Goal: Transaction & Acquisition: Purchase product/service

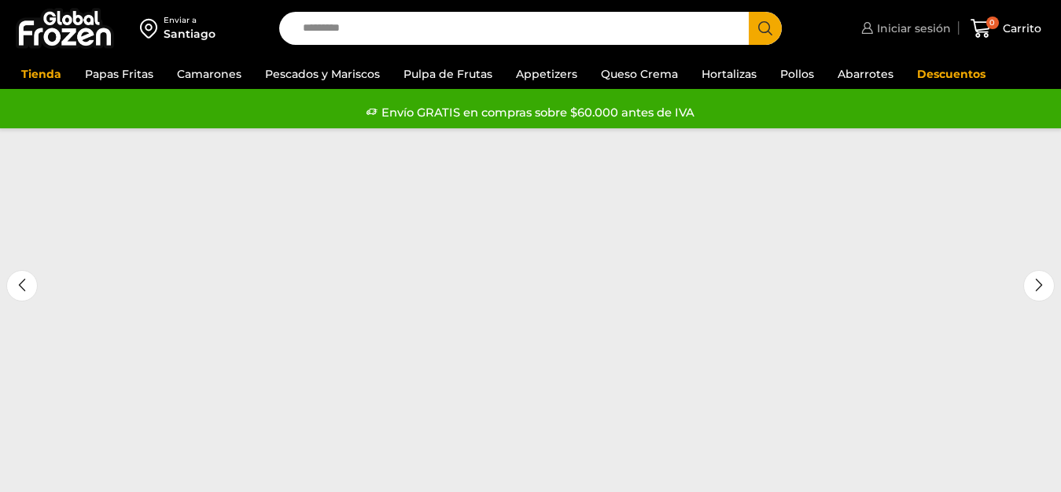
click at [912, 35] on span "Iniciar sesión" at bounding box center [912, 28] width 78 height 16
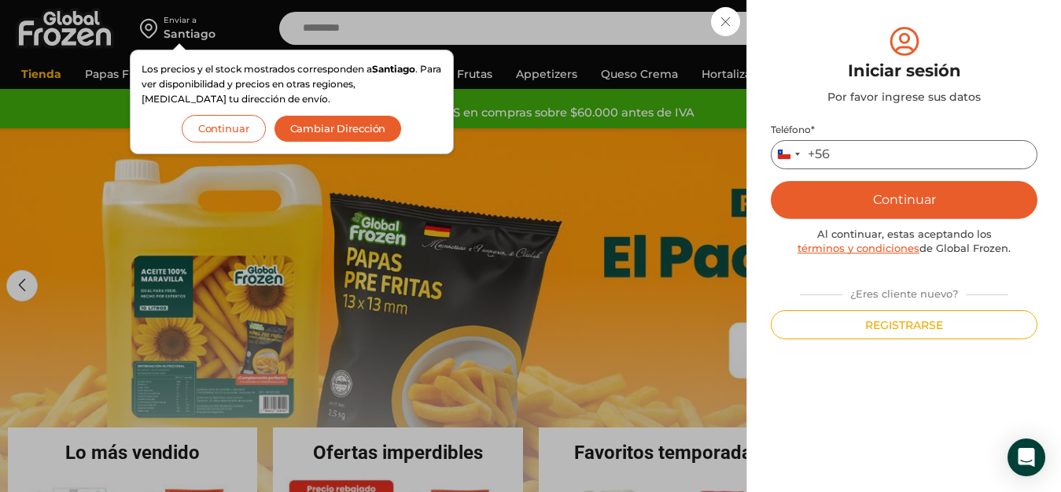
click at [946, 152] on input "Teléfono *" at bounding box center [904, 154] width 267 height 29
type input "*********"
click at [941, 197] on button "Continuar" at bounding box center [904, 200] width 267 height 38
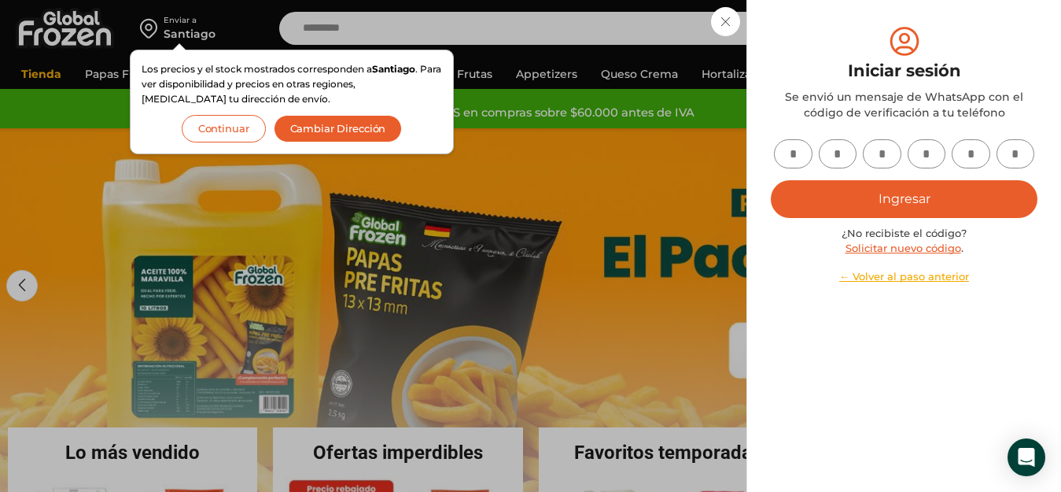
click at [787, 151] on input "text" at bounding box center [793, 153] width 39 height 29
type input "*"
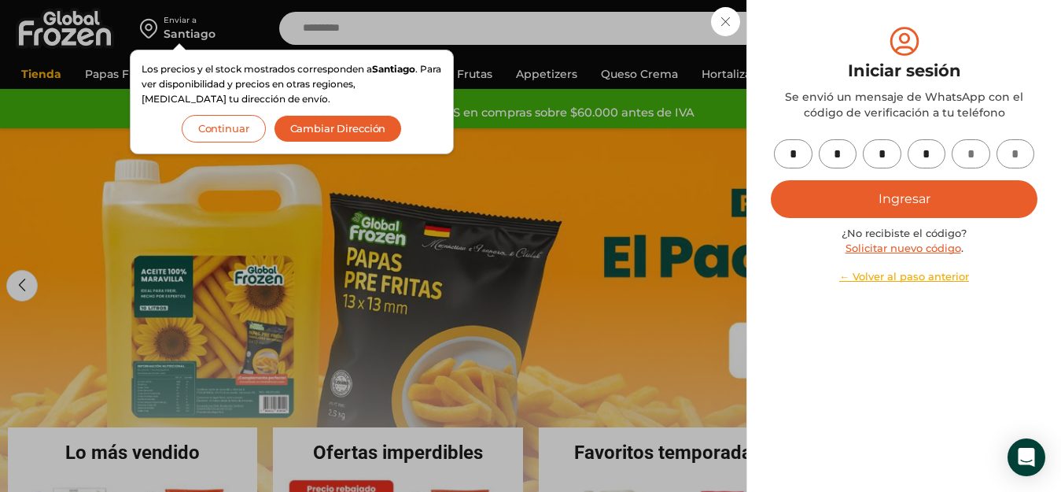
type input "*"
click at [903, 207] on button "Ingresar" at bounding box center [904, 199] width 267 height 38
click at [894, 197] on button "Ingresar" at bounding box center [904, 199] width 267 height 38
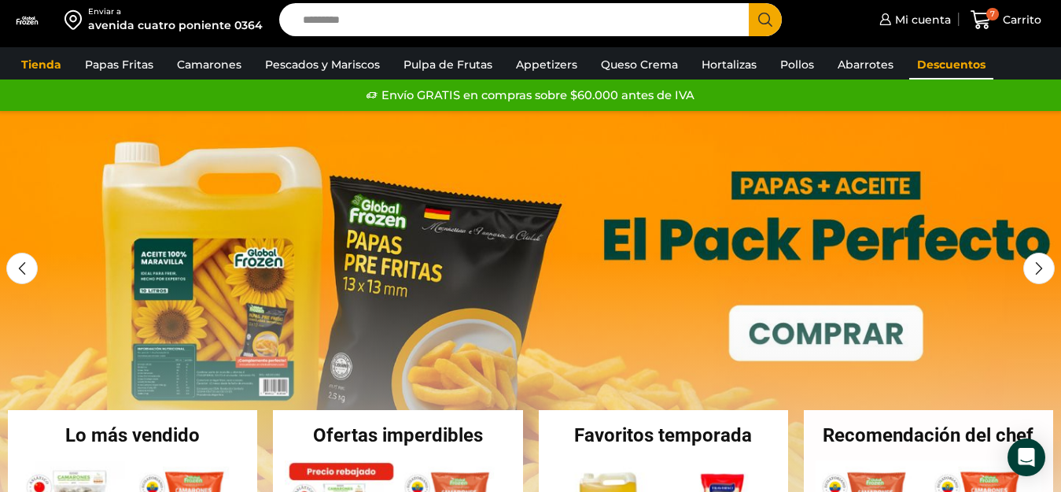
click at [935, 60] on link "Descuentos" at bounding box center [951, 65] width 84 height 30
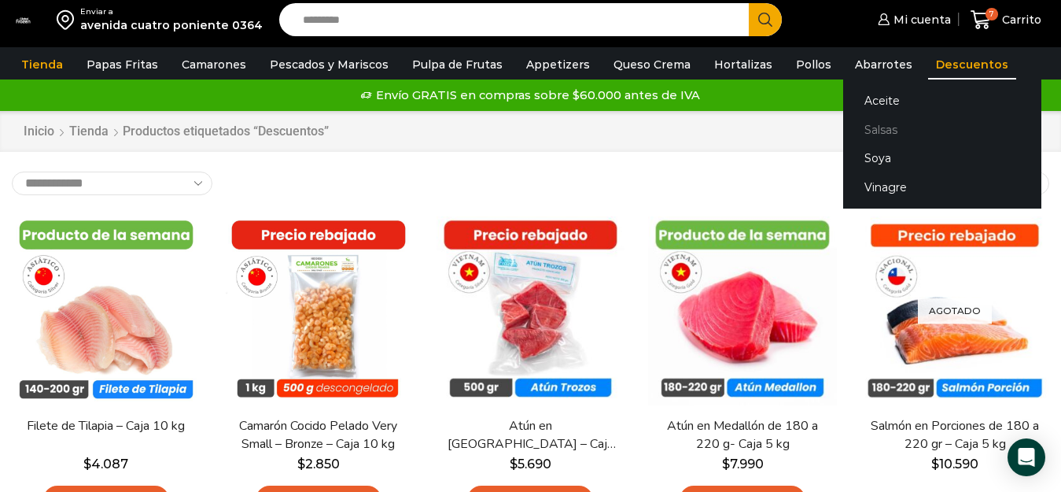
click at [862, 130] on link "Salsas" at bounding box center [942, 129] width 198 height 29
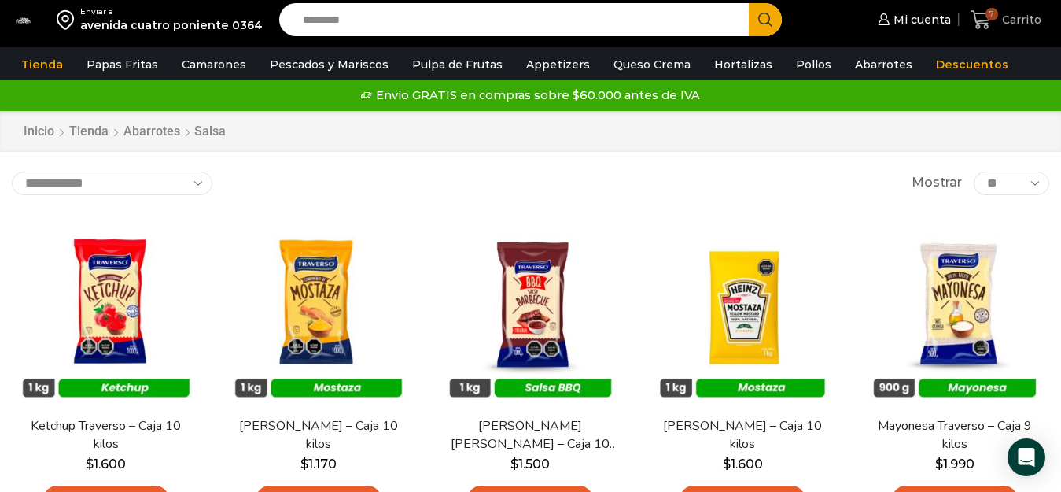
click at [1011, 22] on span "Carrito" at bounding box center [1019, 20] width 43 height 16
click at [1011, 22] on div "7 Carrito 7 7 Shopping Cart * $" at bounding box center [1006, 20] width 79 height 37
click at [995, 20] on span "7" at bounding box center [992, 14] width 13 height 13
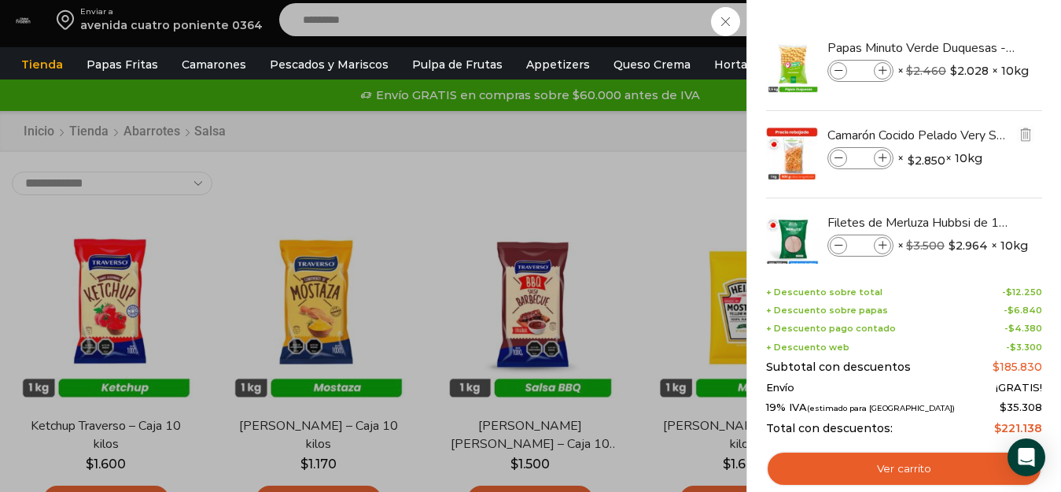
scroll to position [382, 0]
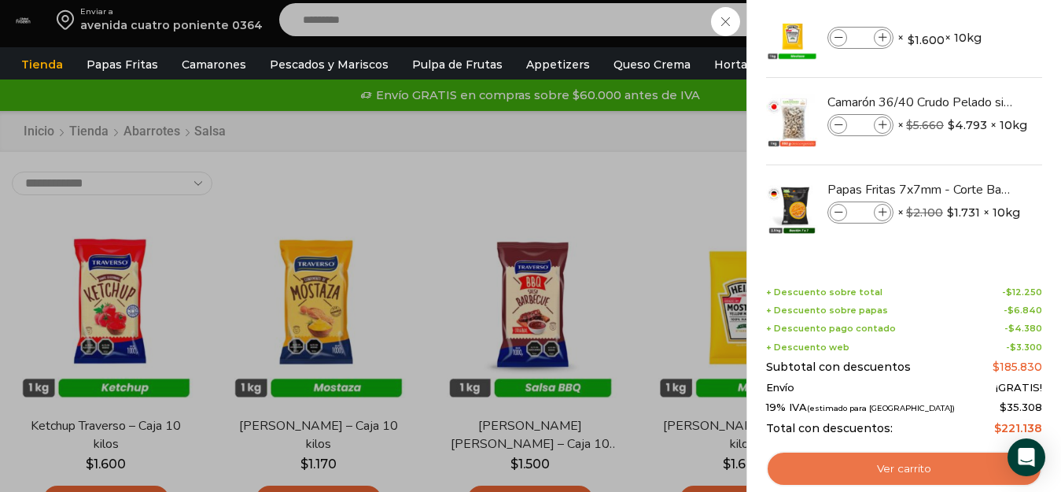
click at [941, 456] on link "Ver carrito" at bounding box center [904, 469] width 276 height 36
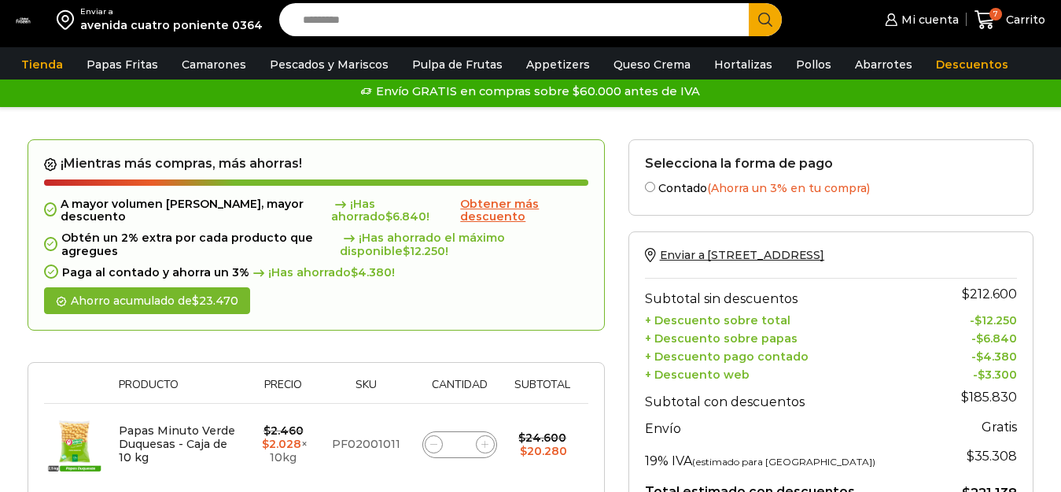
scroll to position [315, 0]
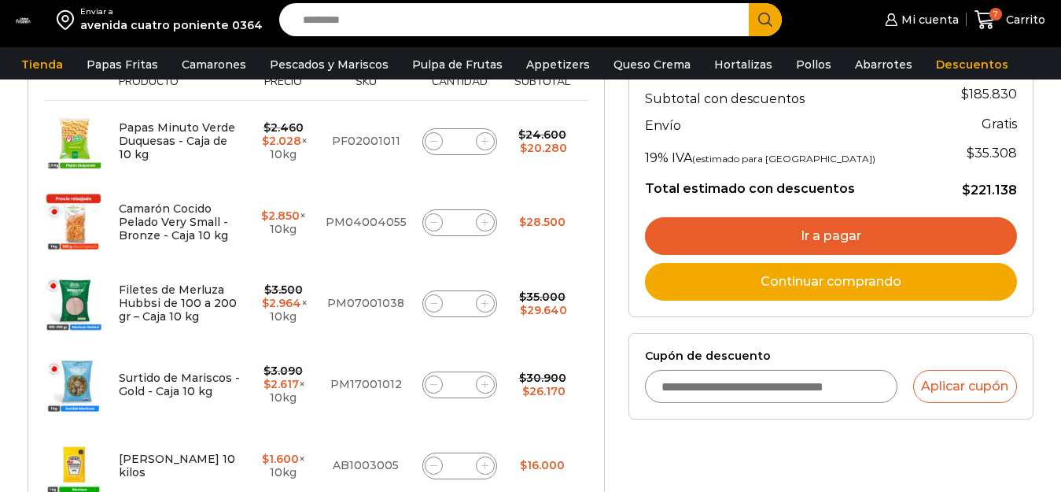
click at [825, 393] on input "Cupón de descuento" at bounding box center [771, 386] width 253 height 33
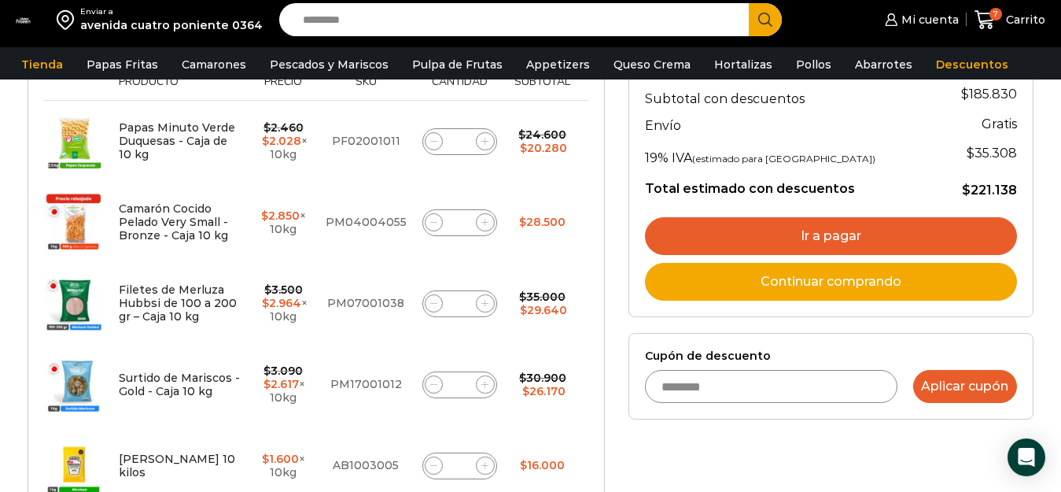
type input "********"
click at [961, 388] on button "Aplicar cupón" at bounding box center [965, 386] width 104 height 33
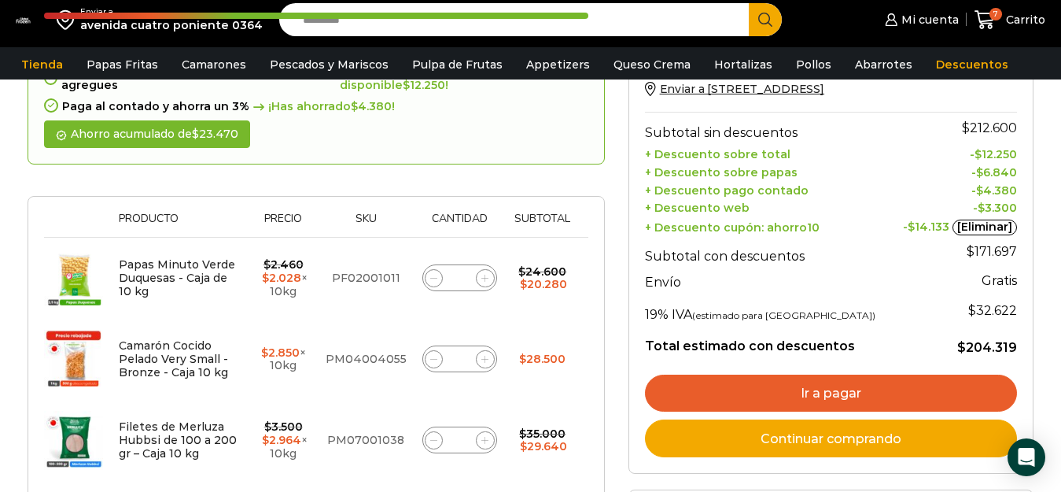
click at [865, 386] on link "Ir a pagar" at bounding box center [831, 393] width 372 height 38
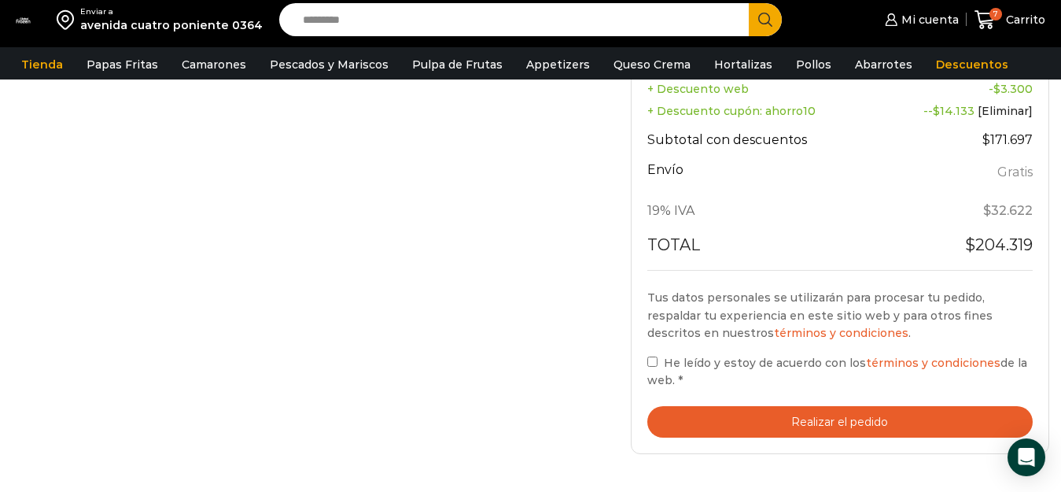
scroll to position [944, 0]
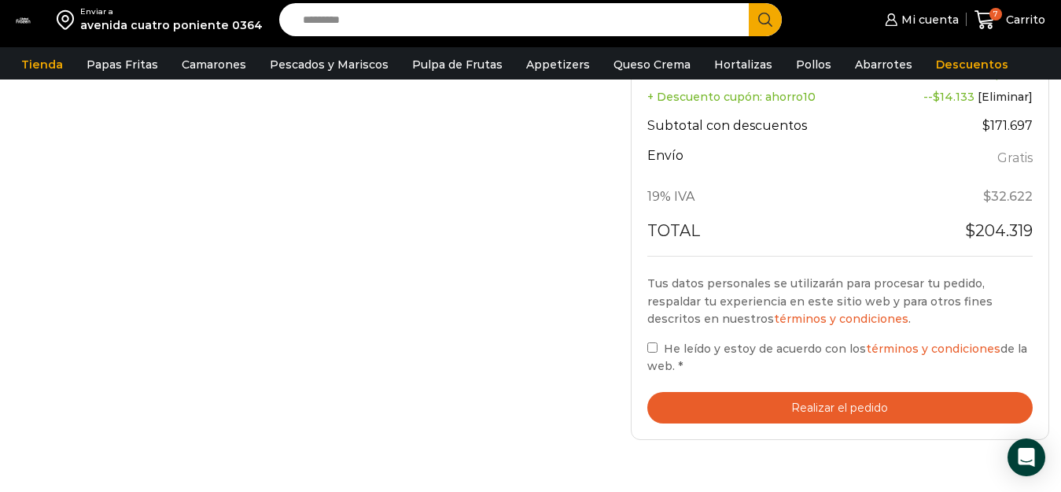
click at [705, 401] on button "Realizar el pedido" at bounding box center [839, 408] width 385 height 32
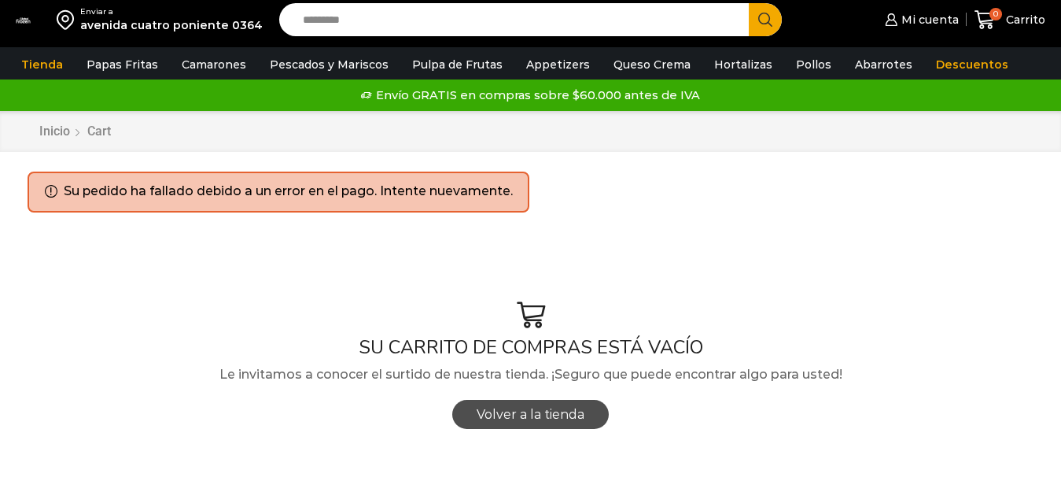
click at [551, 409] on span "Volver a la tienda" at bounding box center [531, 414] width 108 height 15
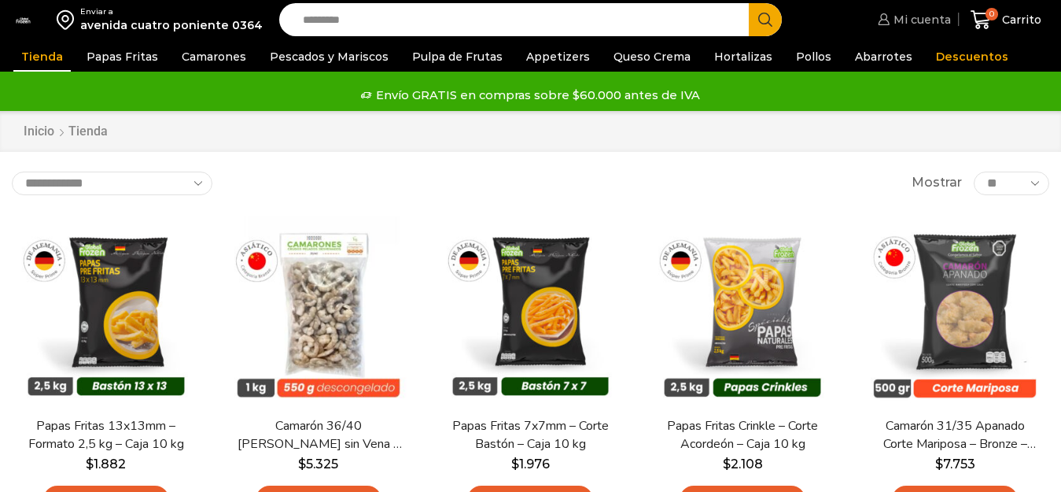
click at [911, 20] on span "Mi cuenta" at bounding box center [920, 20] width 61 height 16
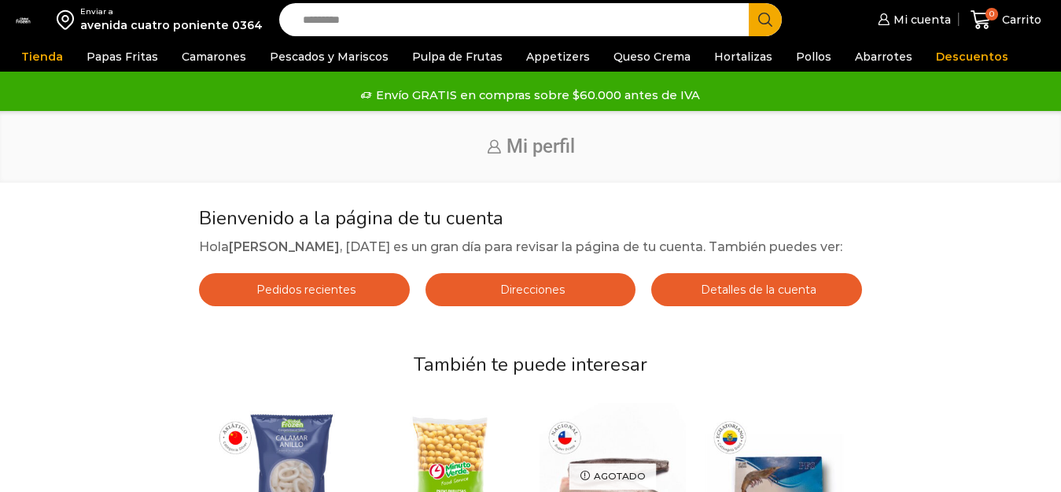
click at [356, 289] on link "Pedidos recientes" at bounding box center [304, 289] width 211 height 33
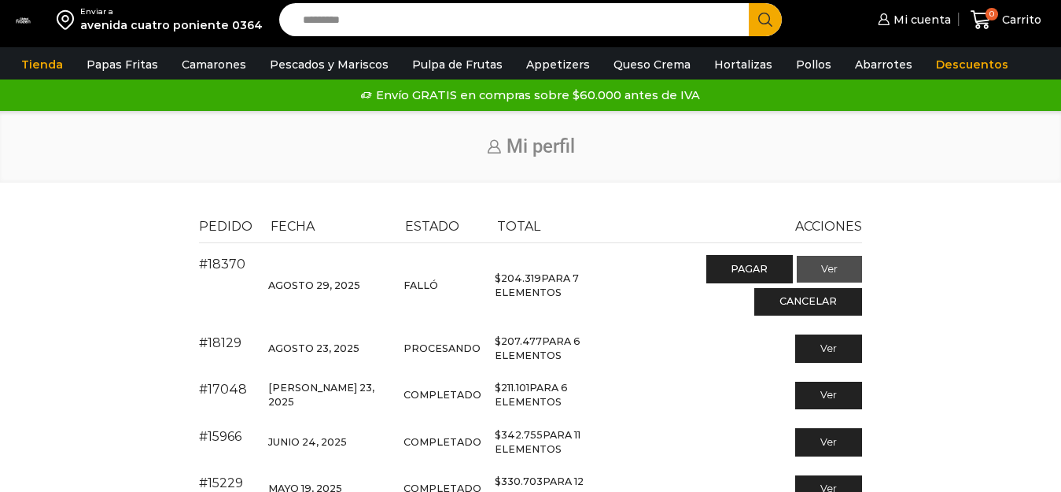
click at [846, 268] on link "Ver" at bounding box center [829, 269] width 65 height 27
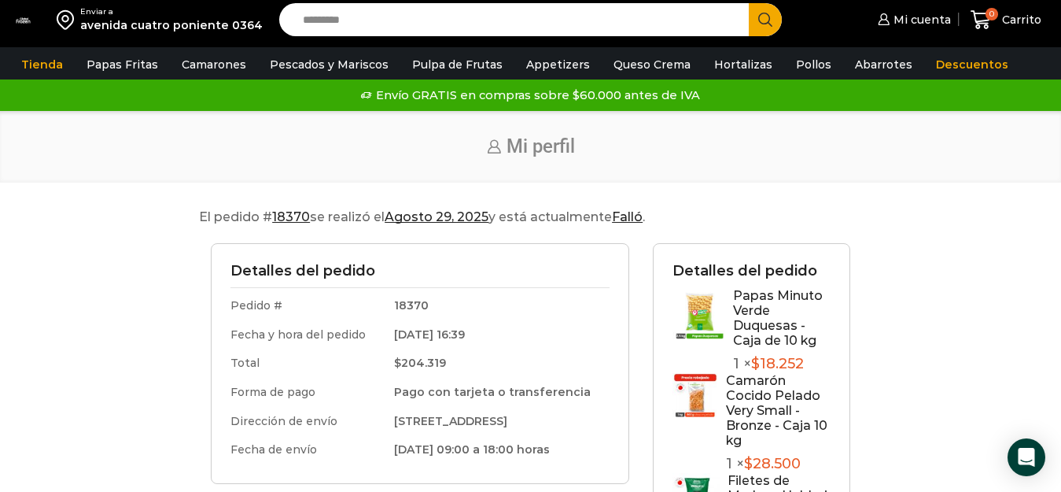
click at [291, 217] on mark "18370" at bounding box center [291, 216] width 38 height 15
click at [637, 223] on mark "Falló" at bounding box center [627, 216] width 31 height 15
click at [946, 9] on link "Mi cuenta" at bounding box center [912, 19] width 77 height 31
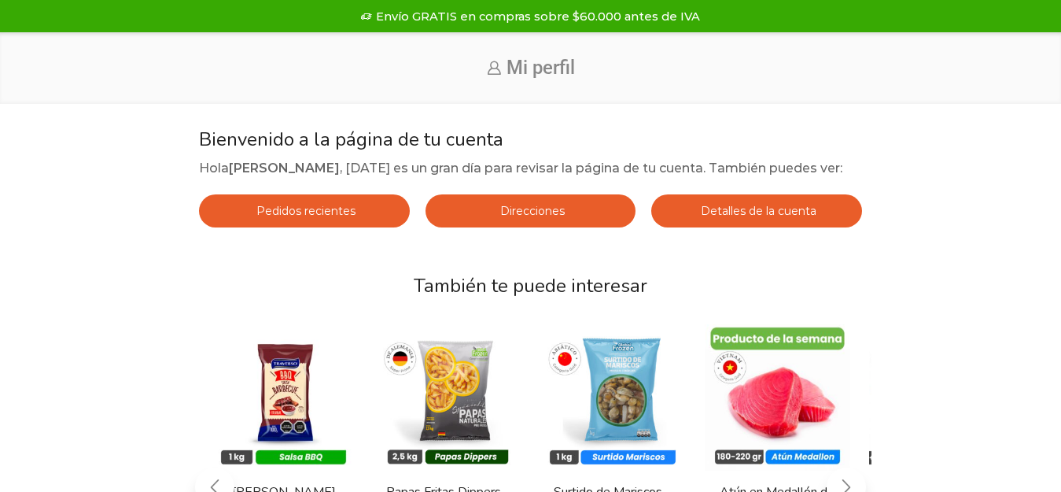
scroll to position [157, 0]
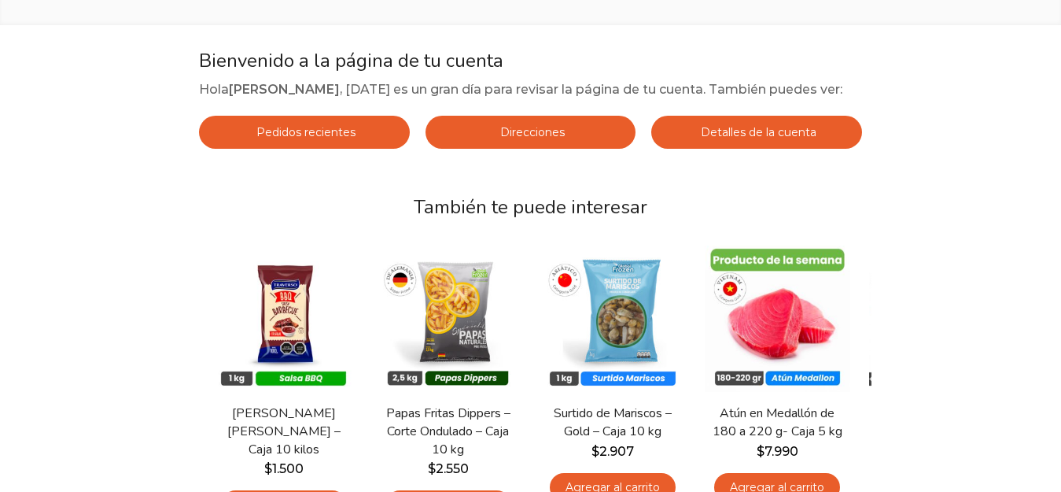
click at [339, 128] on span "Pedidos recientes" at bounding box center [304, 132] width 103 height 14
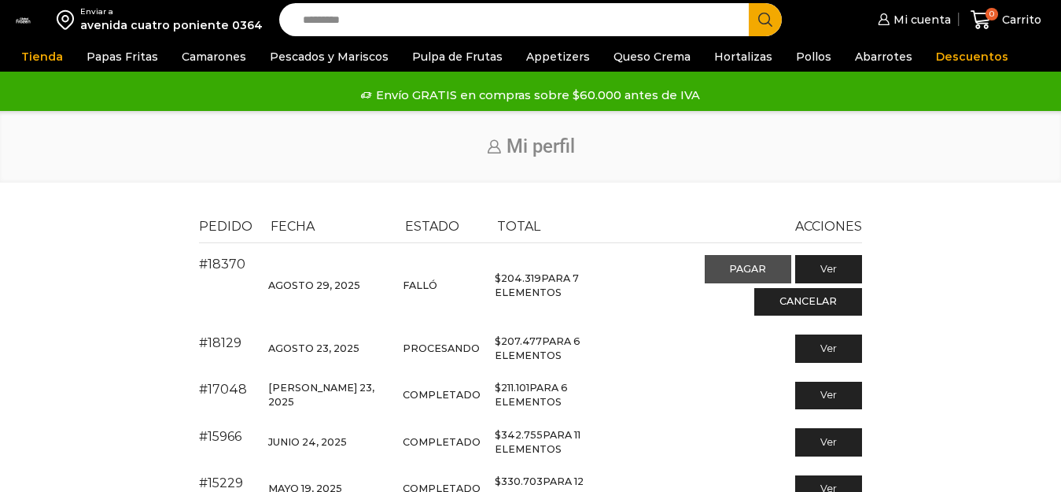
click at [767, 264] on link "Pagar" at bounding box center [748, 269] width 87 height 28
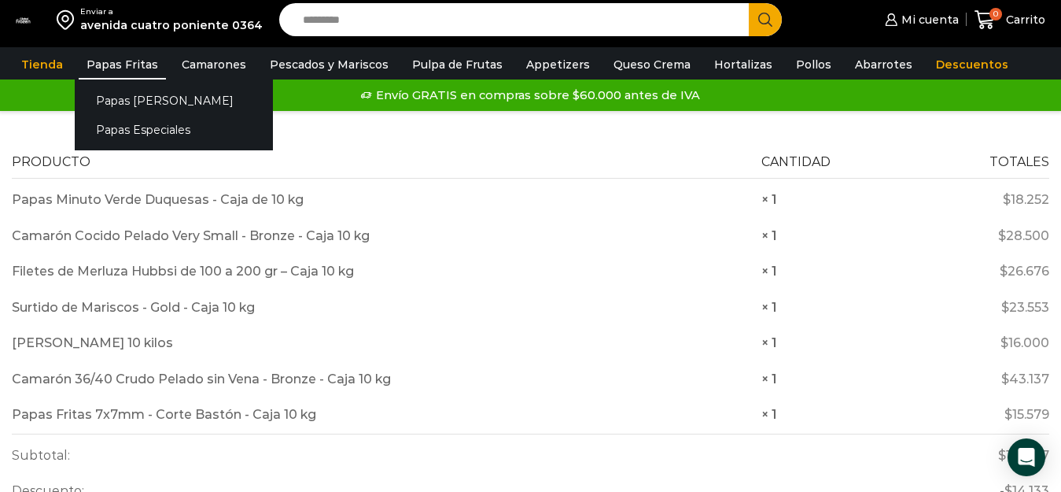
click at [139, 53] on link "Papas Fritas" at bounding box center [122, 65] width 87 height 30
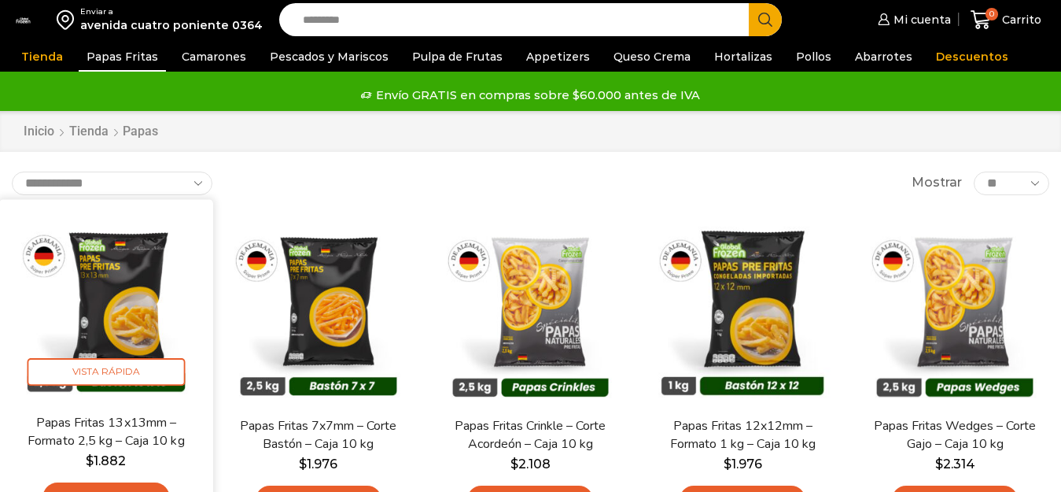
scroll to position [157, 0]
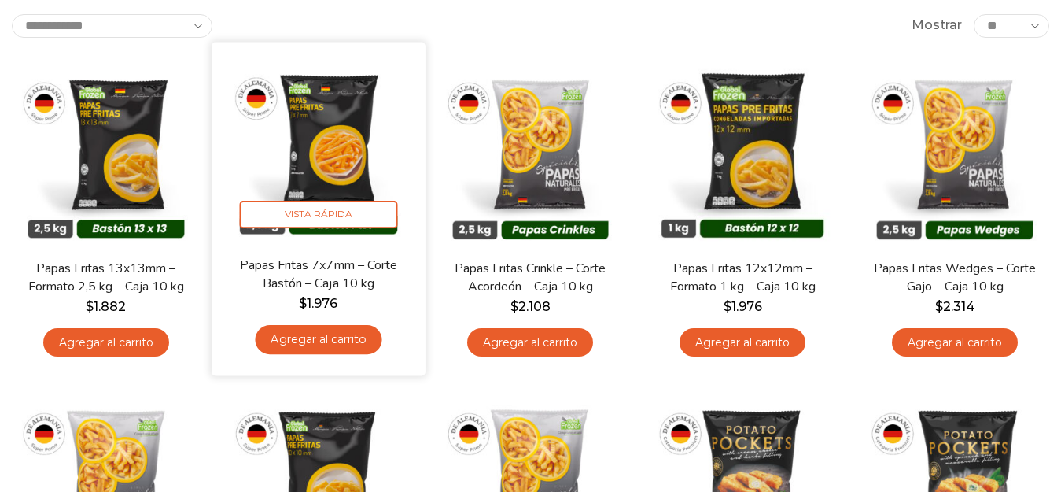
click at [320, 339] on link "Agregar al carrito" at bounding box center [318, 339] width 127 height 29
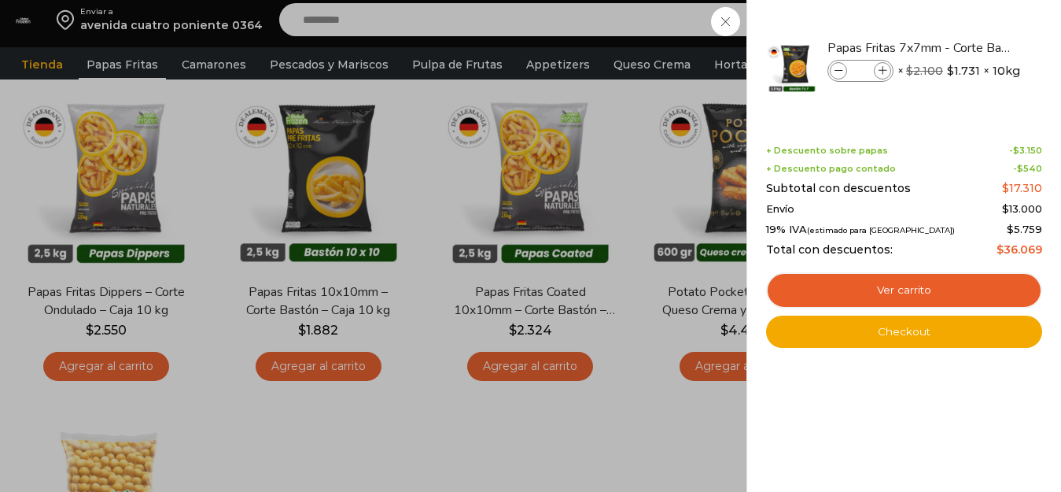
scroll to position [0, 0]
click at [967, 23] on div "1 Carrito 1 1 Shopping Cart *" at bounding box center [1006, 20] width 79 height 37
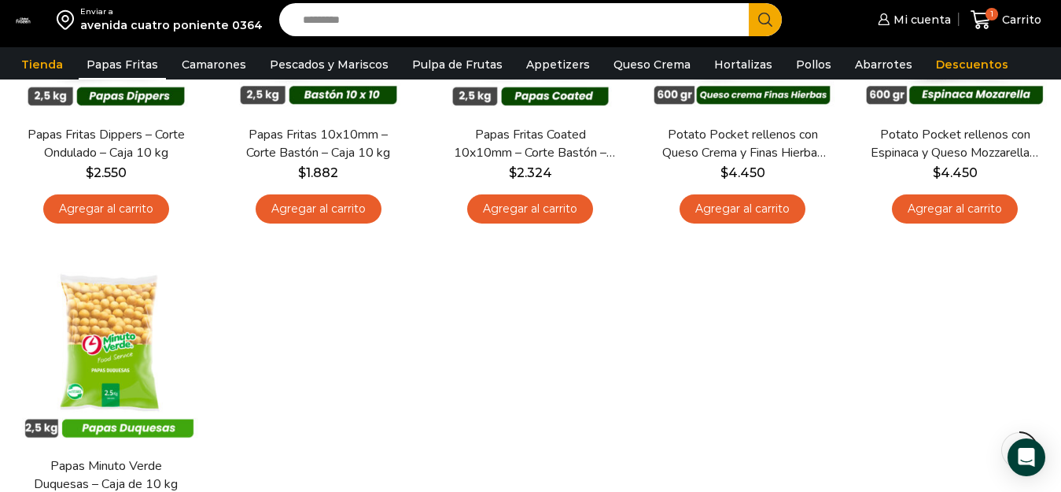
scroll to position [865, 0]
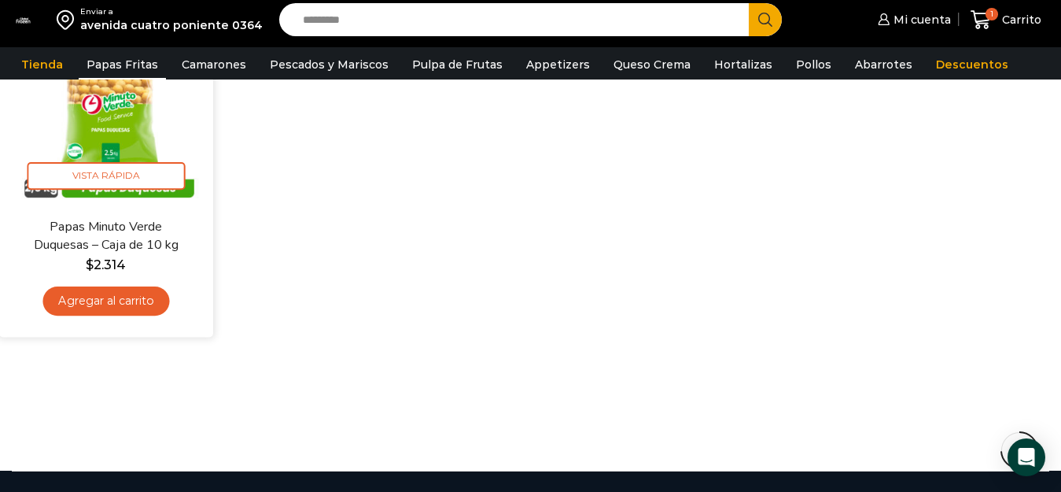
click at [93, 301] on link "Agregar al carrito" at bounding box center [105, 300] width 127 height 29
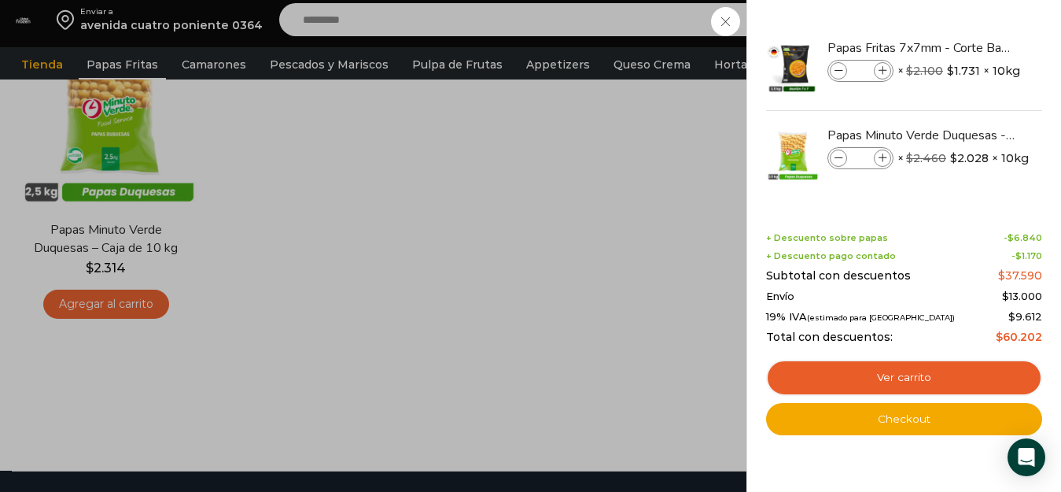
click at [967, 15] on div "2 Carrito 2 2 Shopping Cart *" at bounding box center [1006, 20] width 79 height 37
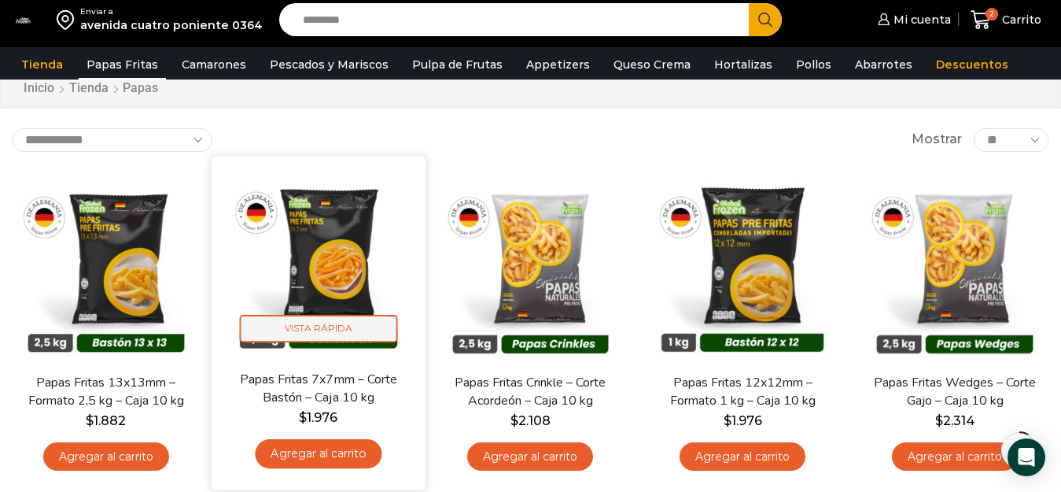
scroll to position [0, 0]
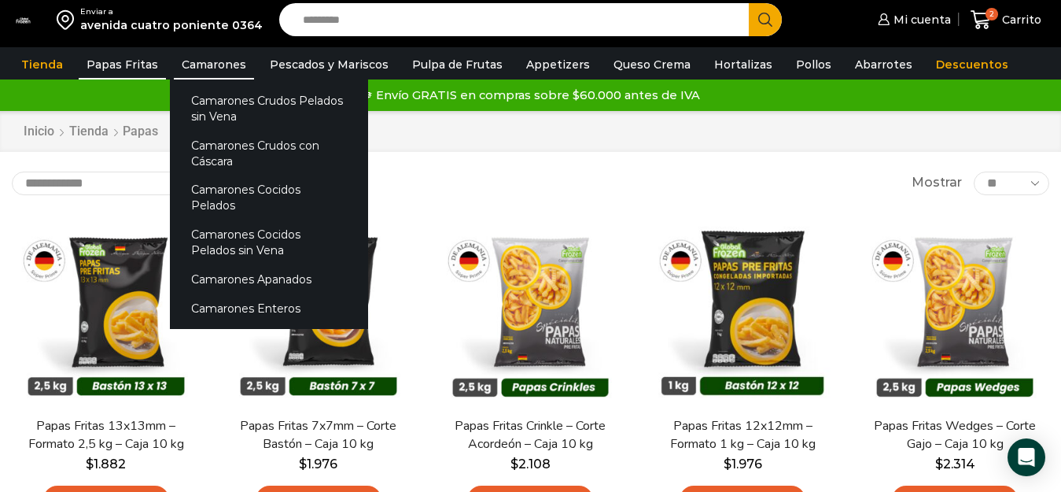
click at [211, 58] on link "Camarones" at bounding box center [214, 65] width 80 height 30
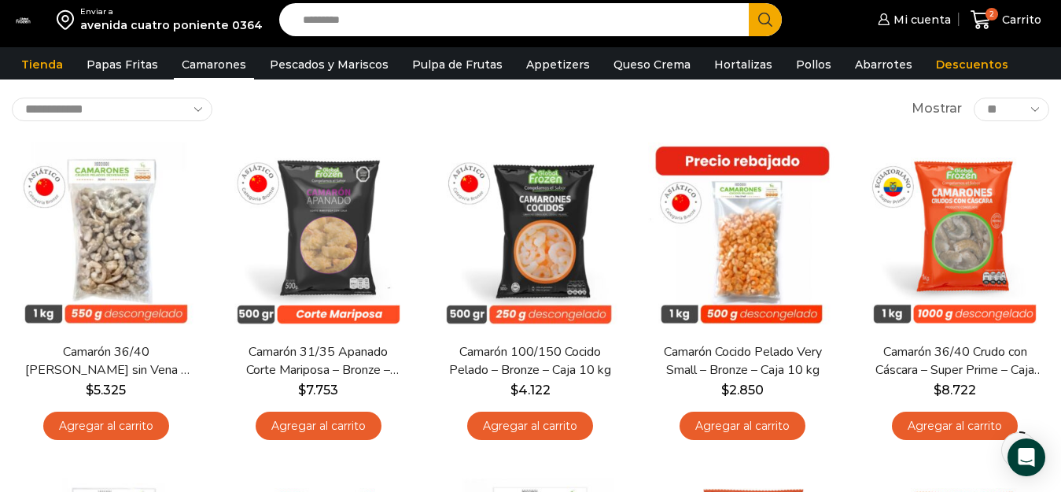
scroll to position [157, 0]
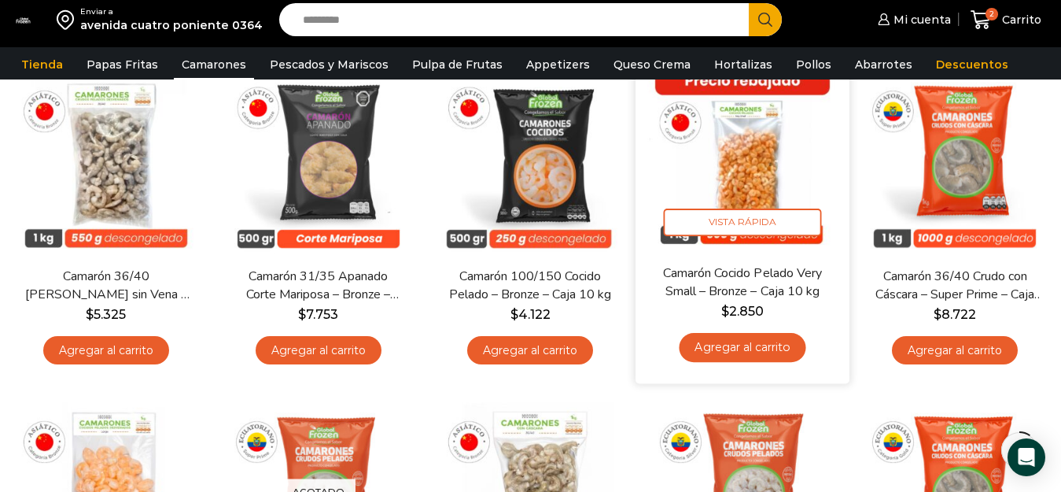
click at [773, 347] on link "Agregar al carrito" at bounding box center [743, 347] width 127 height 29
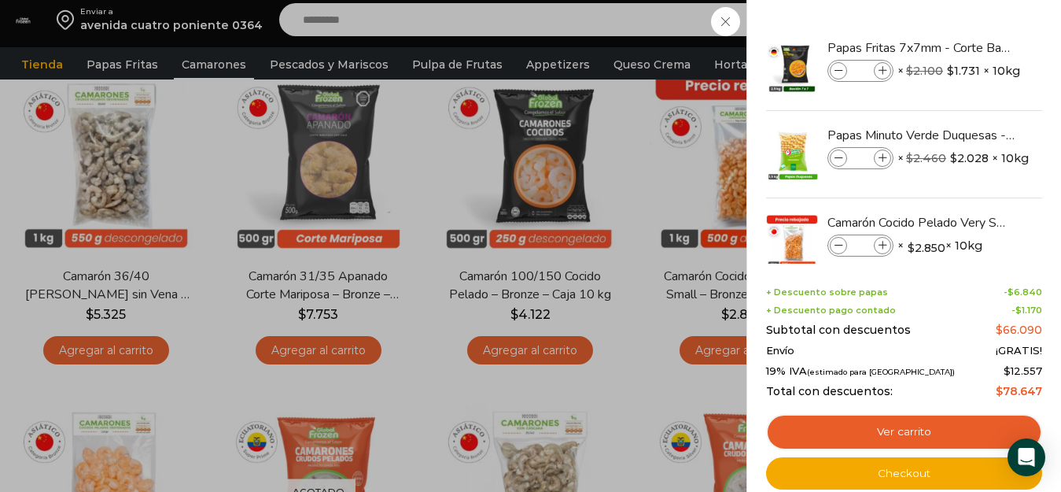
click at [967, 39] on div "3 Carrito 3 3 Shopping Cart *" at bounding box center [1006, 20] width 79 height 37
click at [121, 340] on link "Agregar al carrito" at bounding box center [106, 350] width 126 height 29
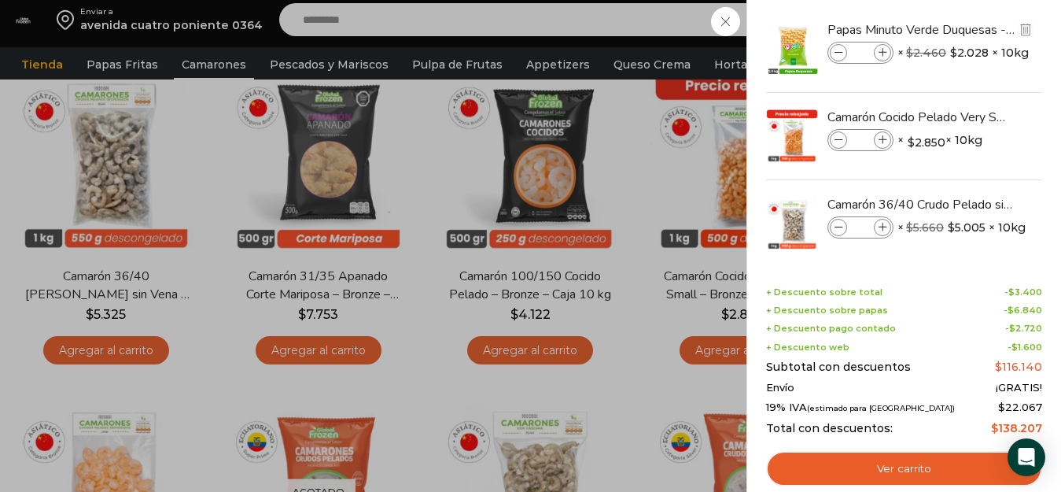
scroll to position [120, 0]
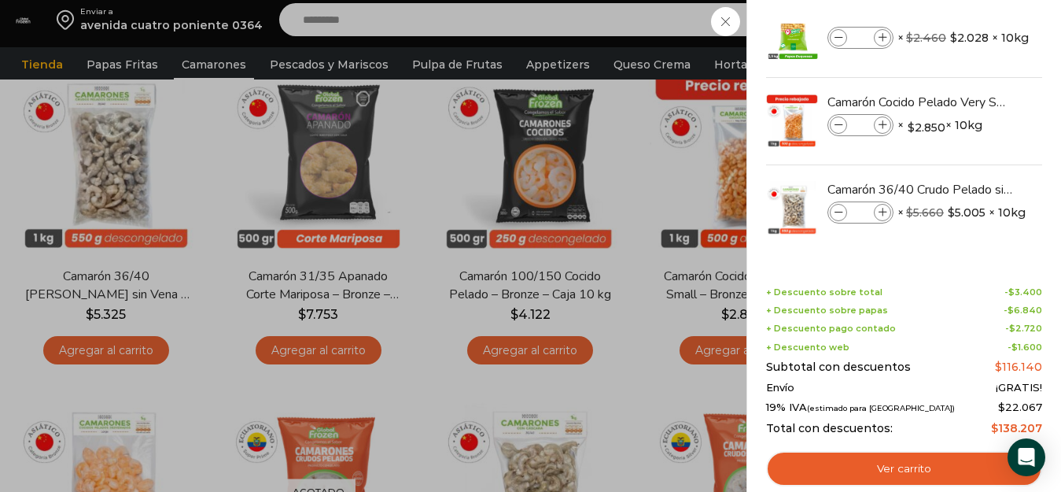
click at [967, 20] on div "4 Carrito 4 4 Shopping Cart *" at bounding box center [1006, 20] width 79 height 37
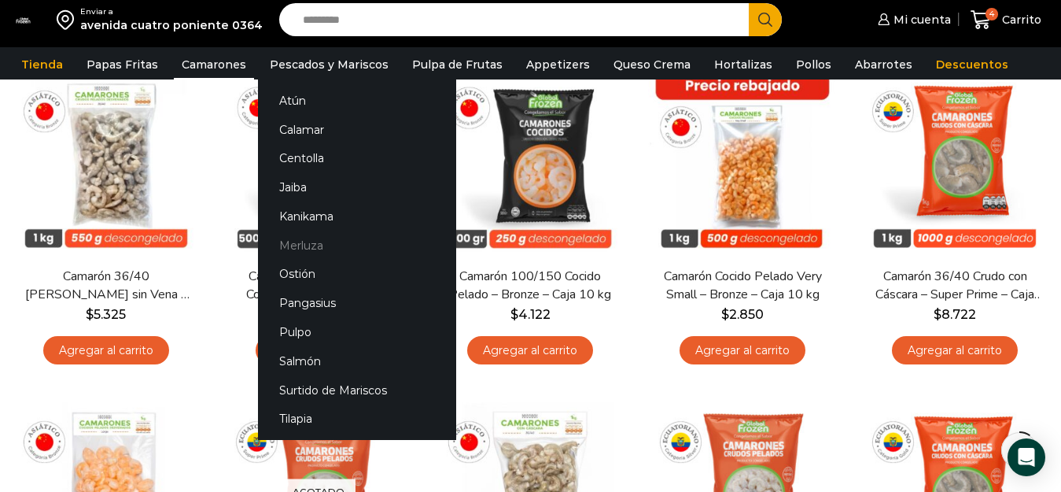
click at [305, 242] on link "Merluza" at bounding box center [357, 244] width 198 height 29
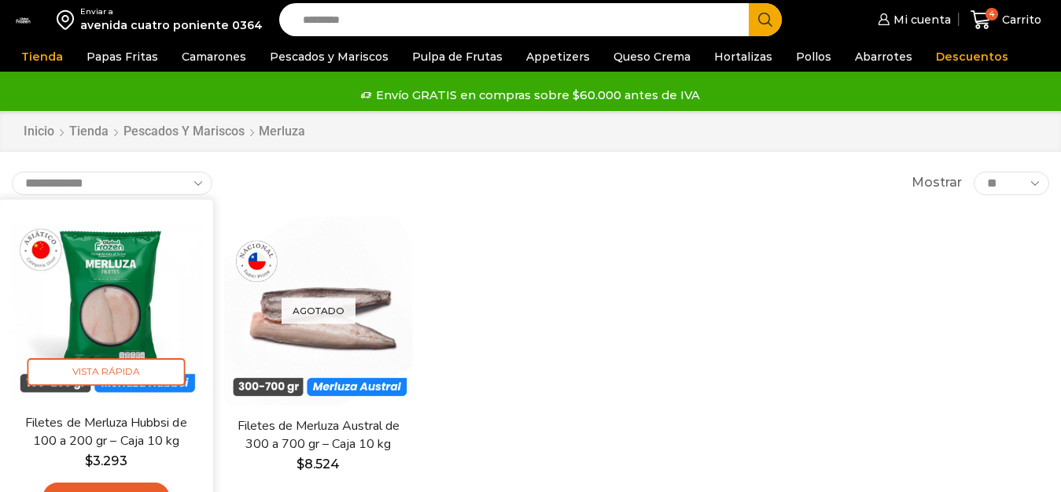
scroll to position [157, 0]
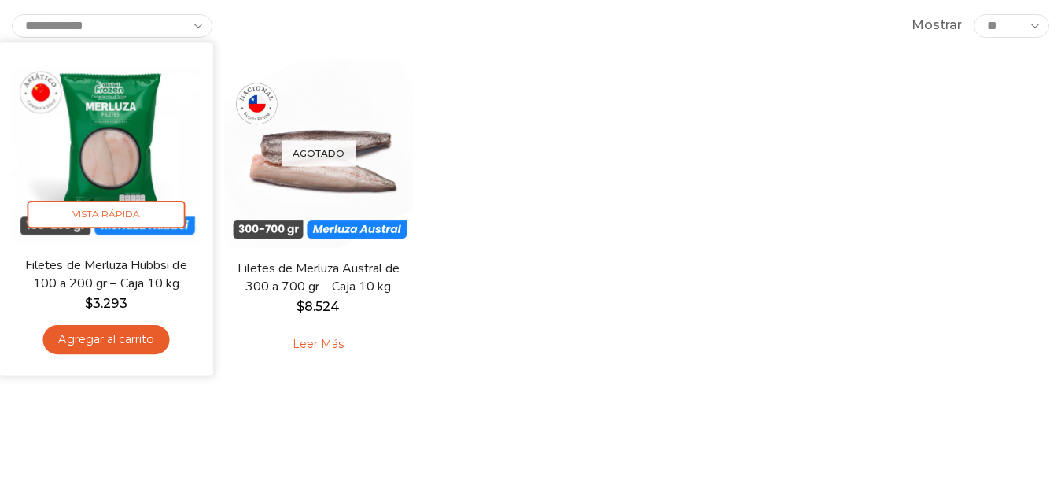
click at [125, 344] on link "Agregar al carrito" at bounding box center [105, 339] width 127 height 29
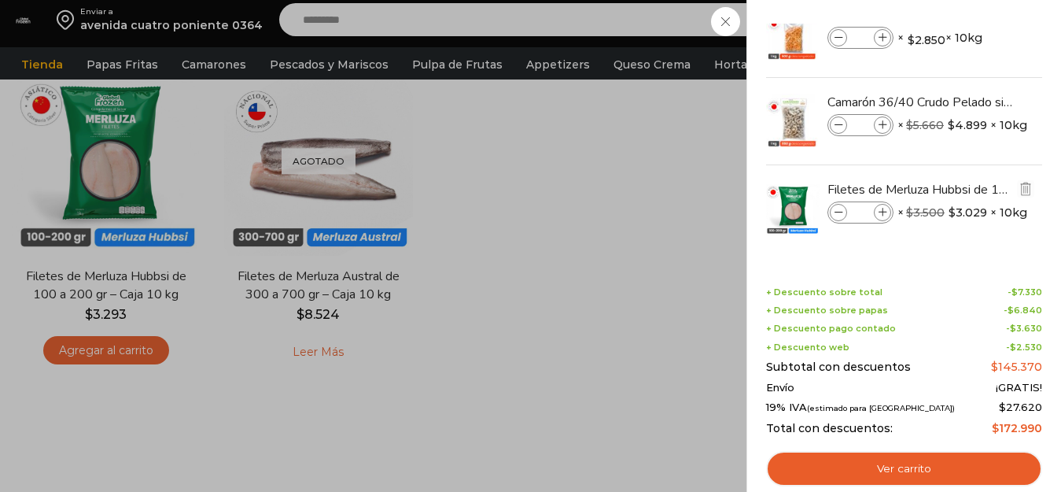
scroll to position [0, 0]
click at [967, 15] on div "5 [GEOGRAPHIC_DATA] 5 5 Shopping Cart *" at bounding box center [1006, 20] width 79 height 37
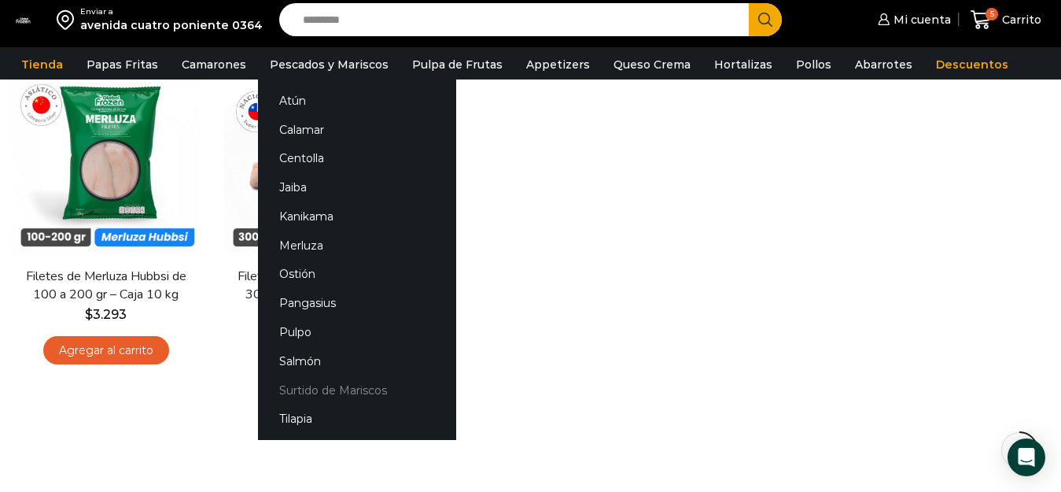
click at [362, 396] on link "Surtido de Mariscos" at bounding box center [357, 389] width 198 height 29
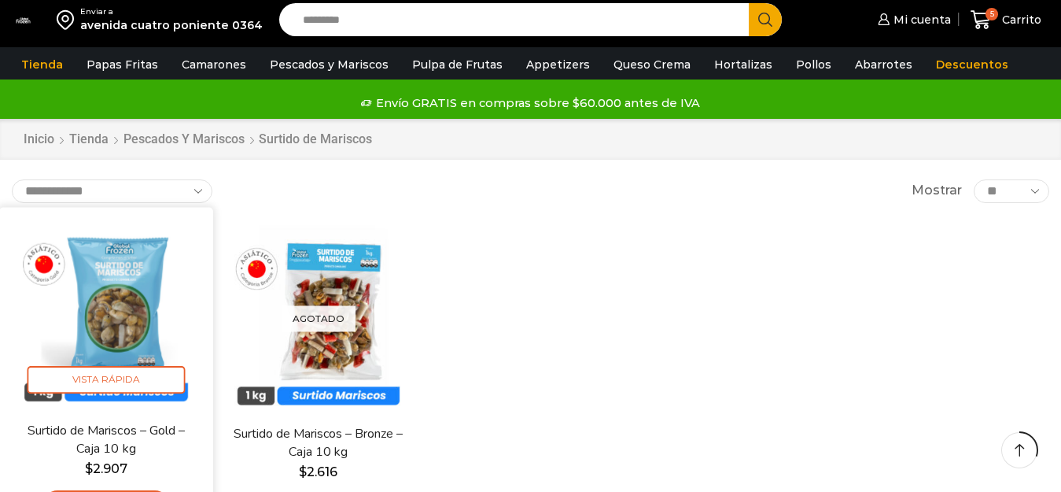
scroll to position [157, 0]
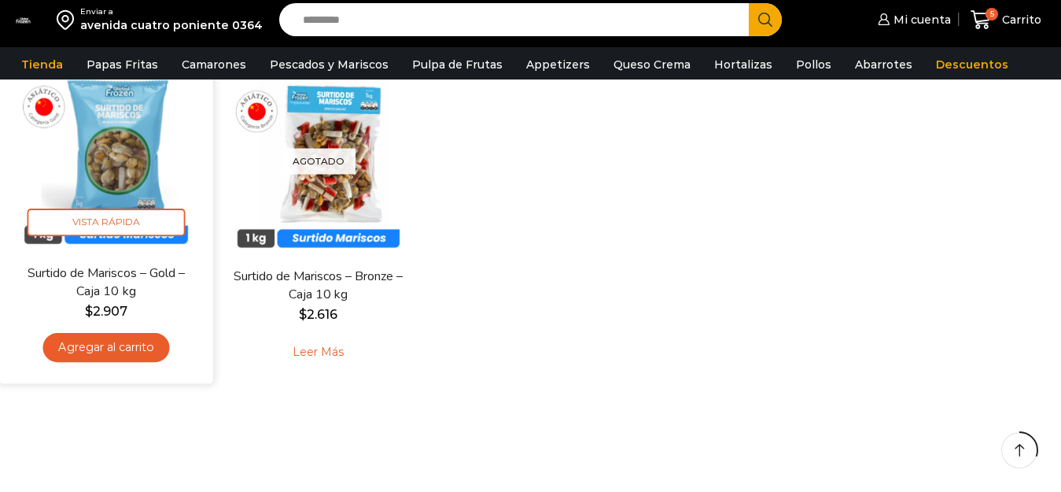
click at [117, 349] on link "Agregar al carrito" at bounding box center [105, 347] width 127 height 29
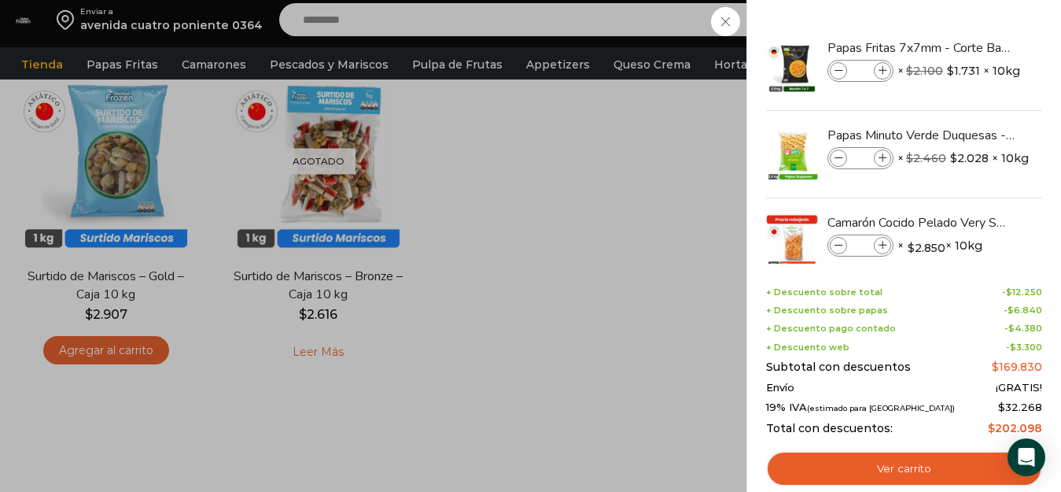
scroll to position [0, 0]
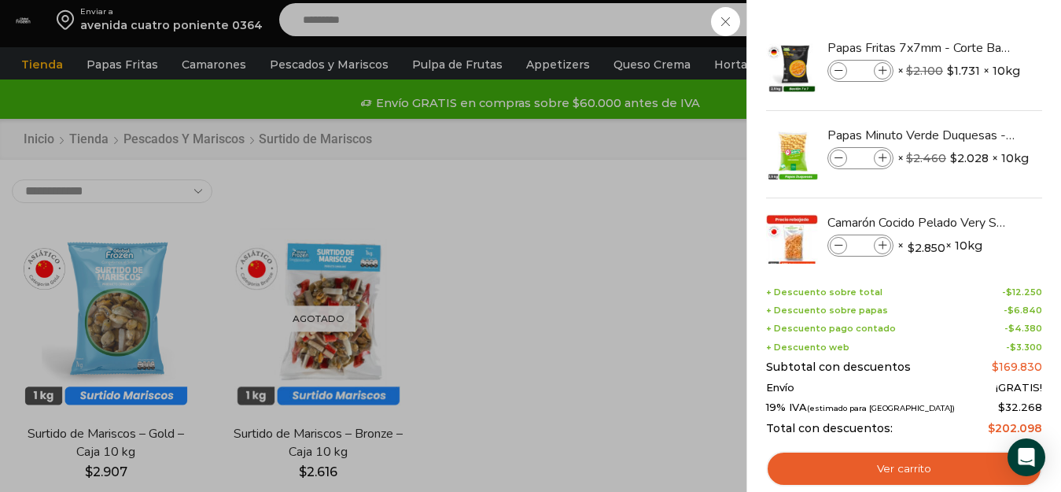
click at [967, 39] on div "6 Carrito 6 6 Shopping Cart *" at bounding box center [1006, 20] width 79 height 37
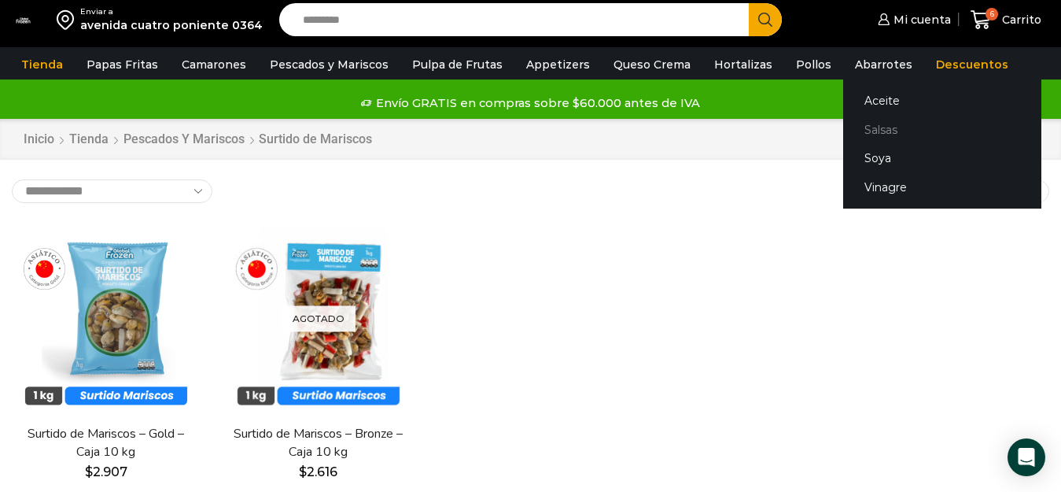
click at [850, 131] on link "Salsas" at bounding box center [942, 129] width 198 height 29
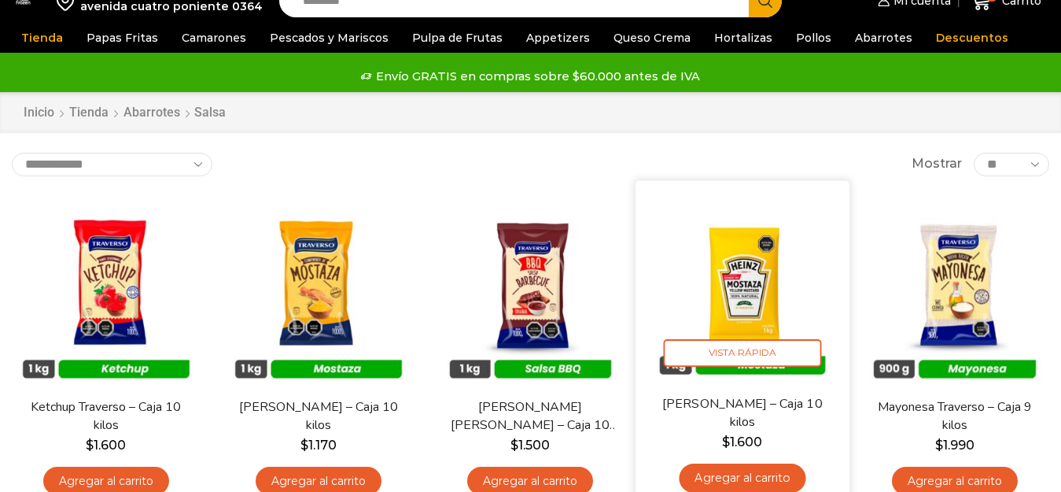
scroll to position [157, 0]
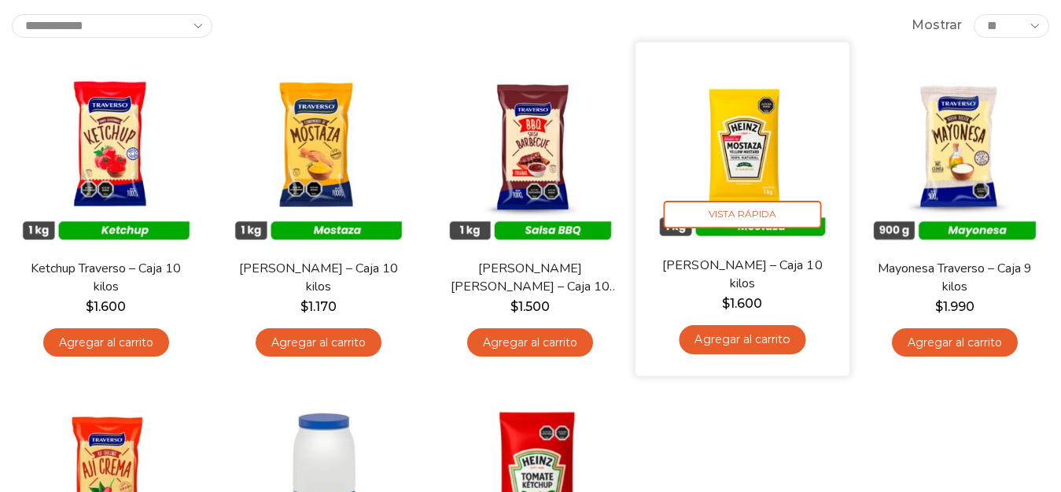
click at [775, 345] on link "Agregar al carrito" at bounding box center [743, 339] width 127 height 29
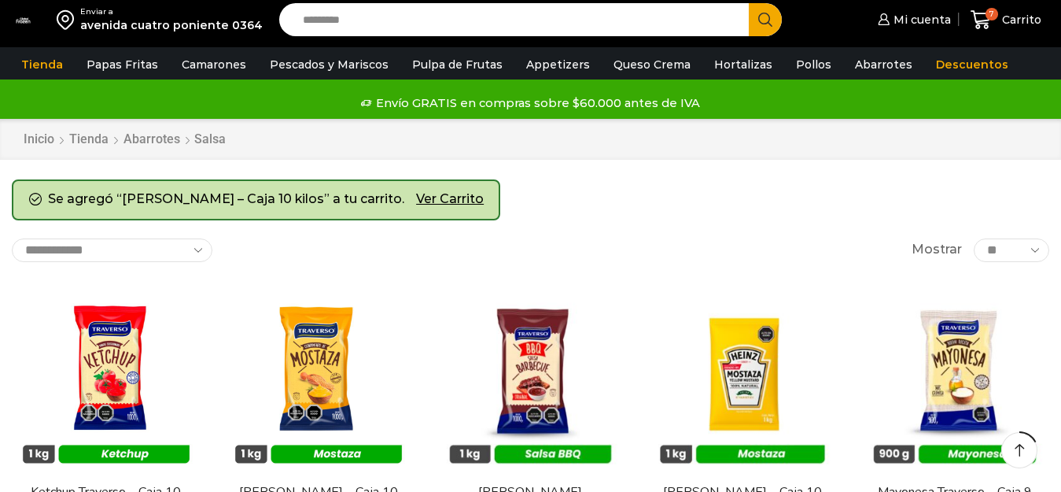
scroll to position [157, 0]
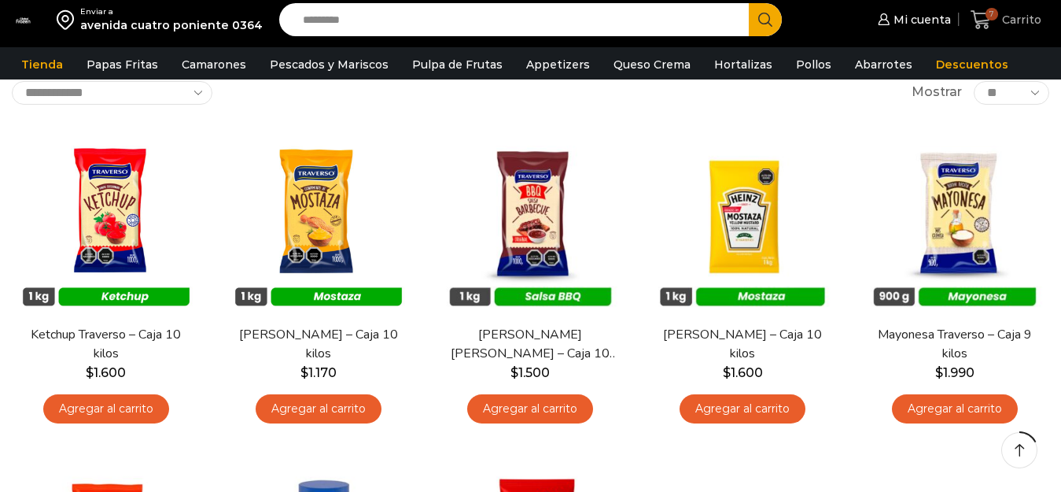
click at [988, 20] on icon at bounding box center [981, 19] width 20 height 19
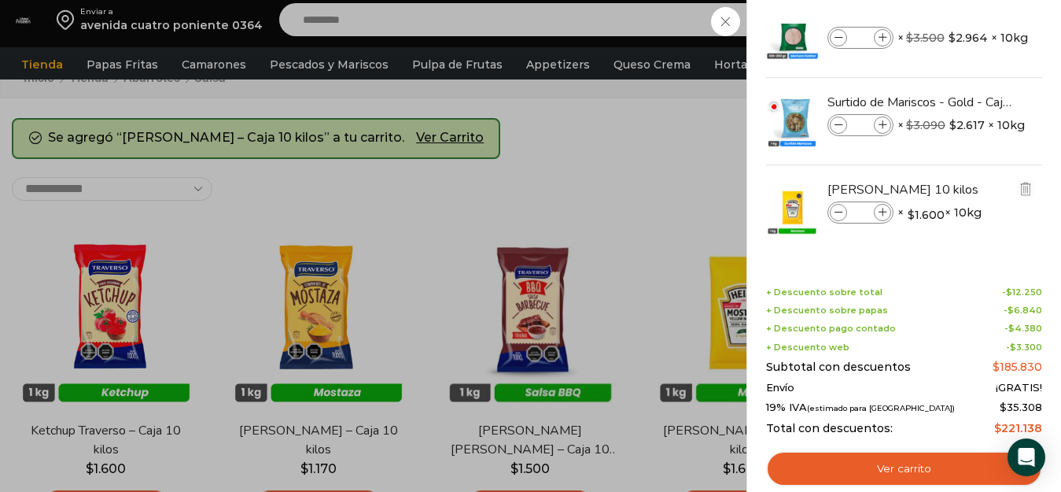
scroll to position [79, 0]
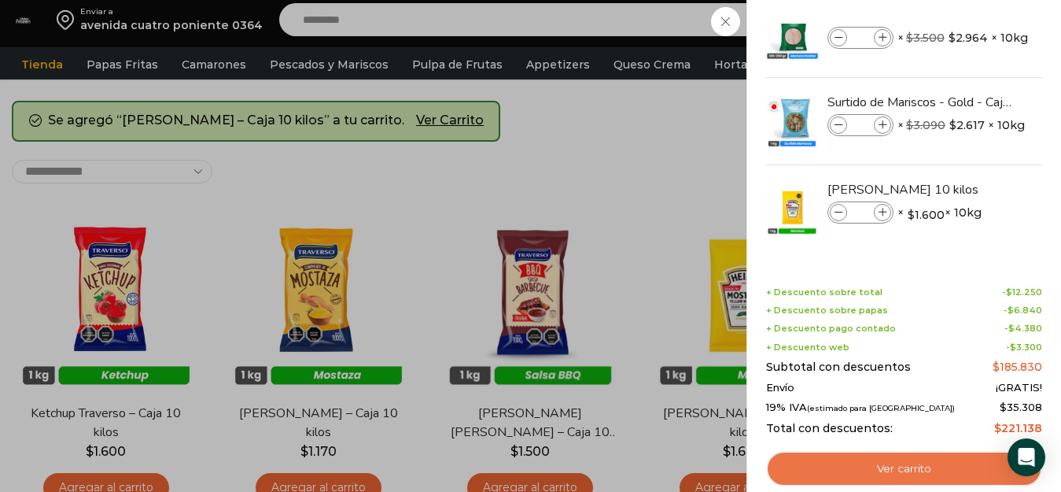
click at [903, 467] on link "Ver carrito" at bounding box center [904, 469] width 276 height 36
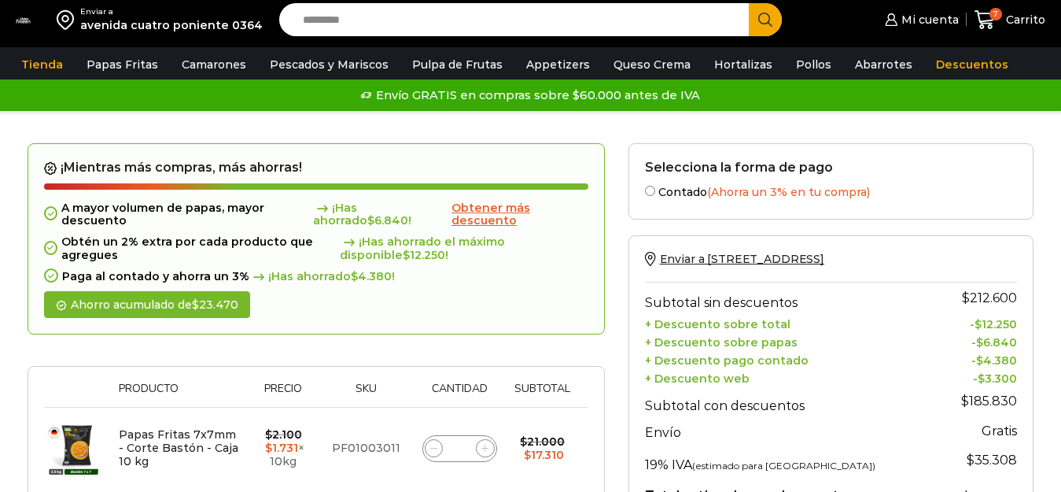
click at [514, 219] on span "Obtener más descuento" at bounding box center [491, 215] width 79 height 28
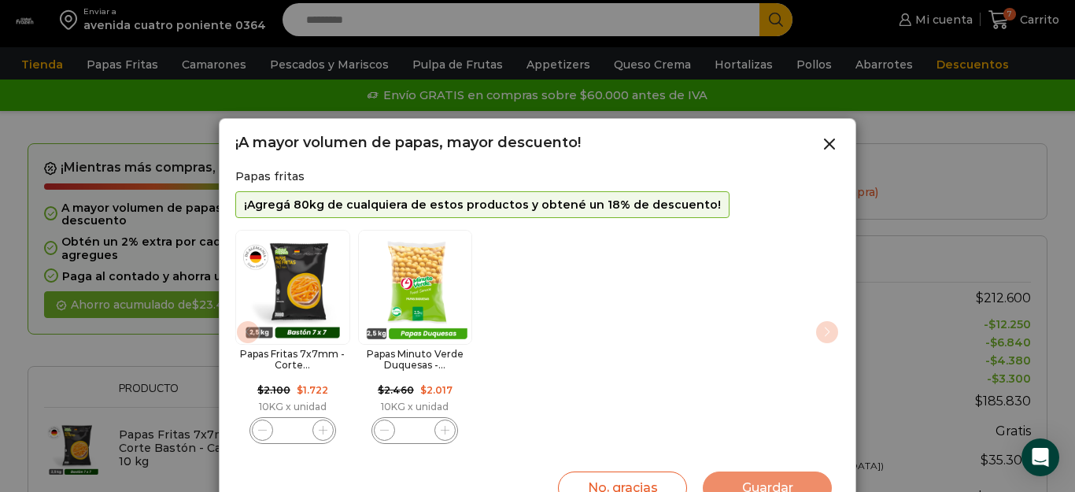
click at [448, 428] on icon "2 / 2" at bounding box center [445, 430] width 9 height 9
type input "*"
click at [784, 478] on button "Guardar" at bounding box center [767, 487] width 129 height 33
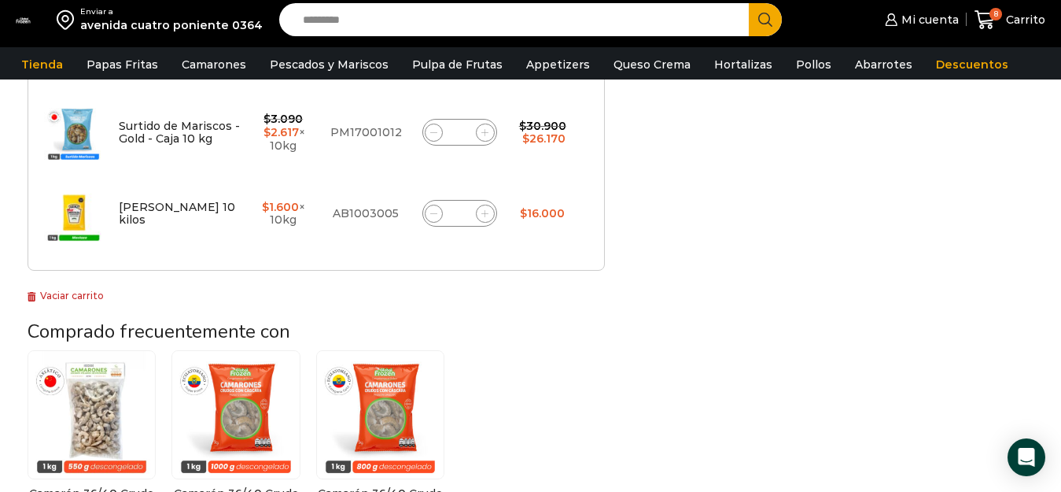
click at [486, 134] on icon at bounding box center [484, 132] width 7 height 7
type input "*"
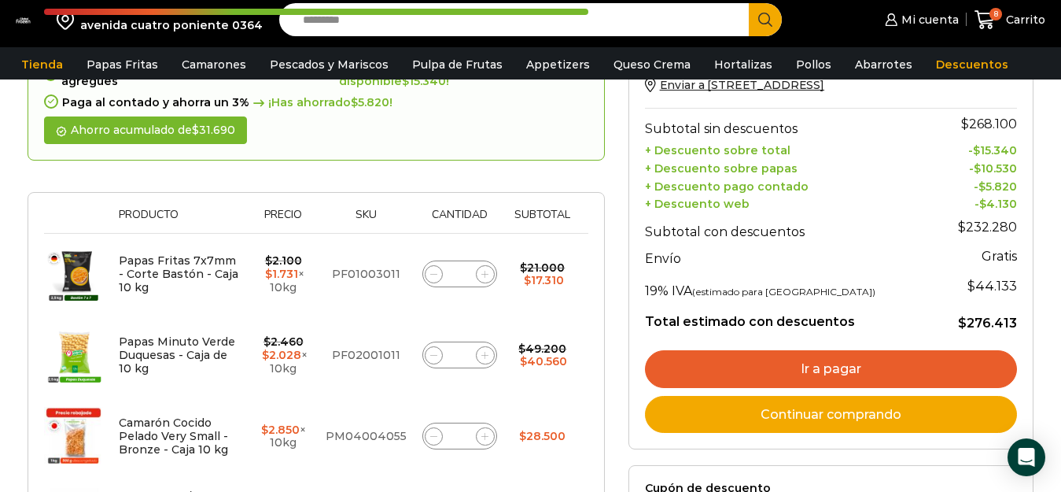
scroll to position [308, 0]
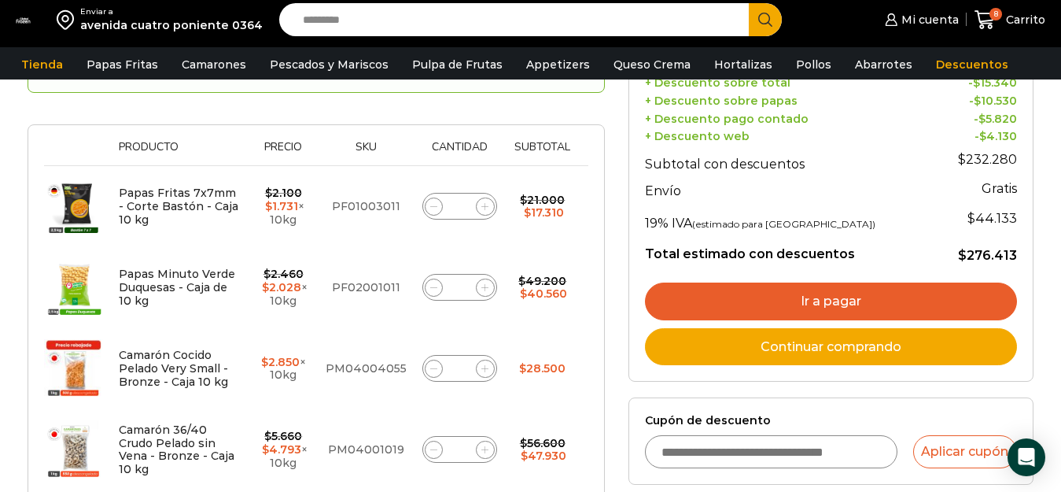
click at [430, 287] on icon at bounding box center [433, 287] width 7 height 7
type input "*"
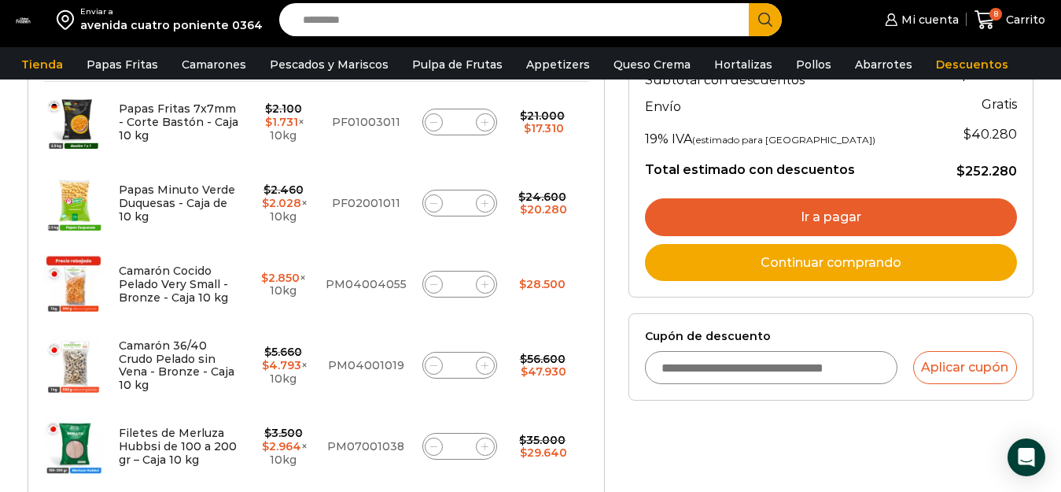
scroll to position [393, 0]
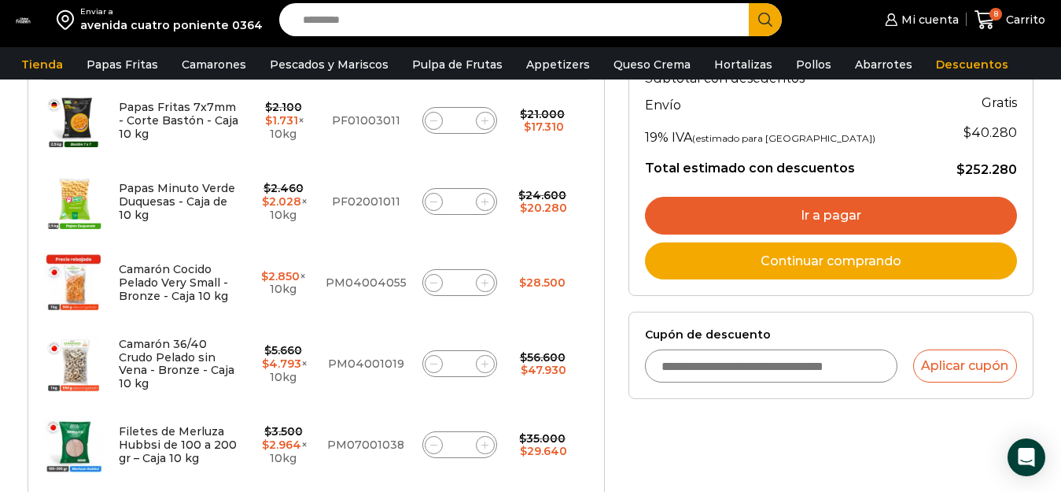
click at [684, 362] on input "Cupón de descuento" at bounding box center [771, 365] width 253 height 33
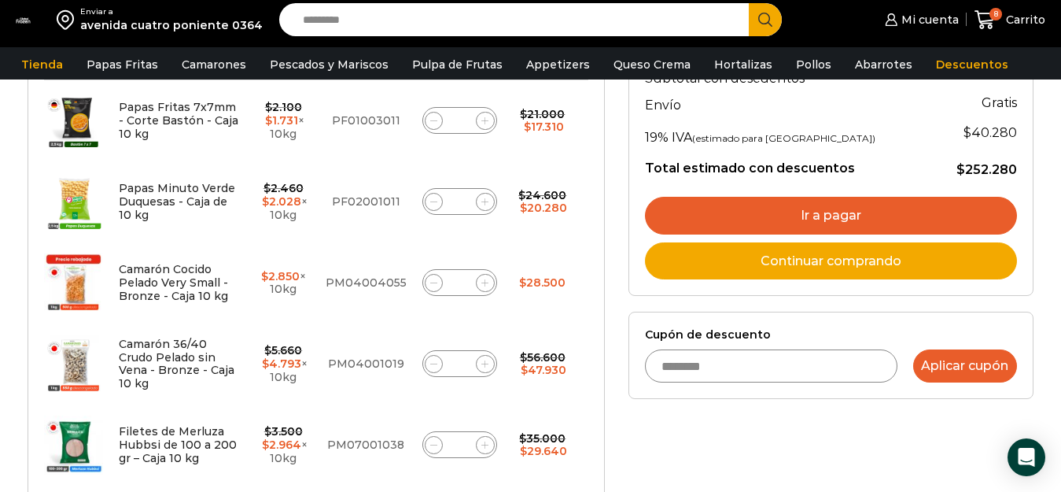
type input "********"
click at [954, 359] on button "Aplicar cupón" at bounding box center [965, 365] width 104 height 33
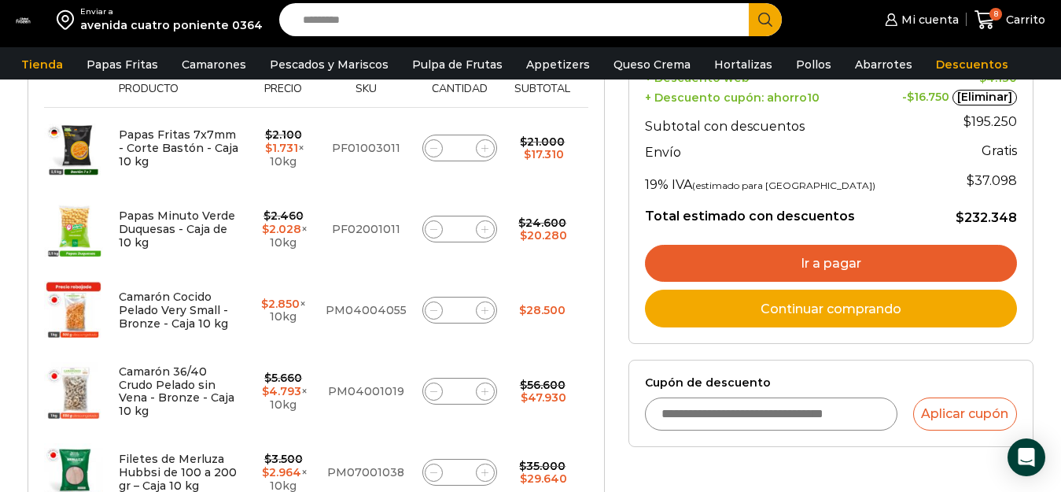
scroll to position [393, 0]
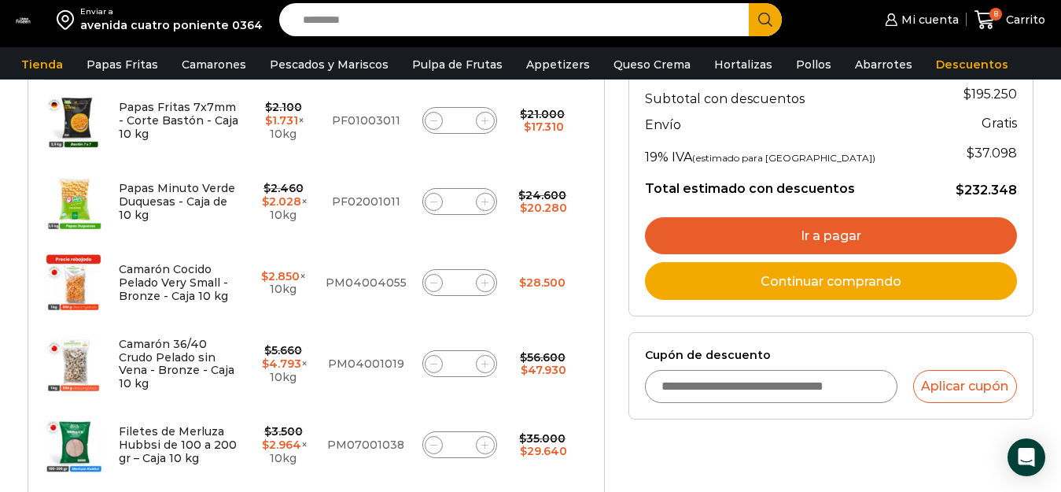
click at [765, 378] on input "Cupón de descuento" at bounding box center [771, 386] width 253 height 33
type input "*"
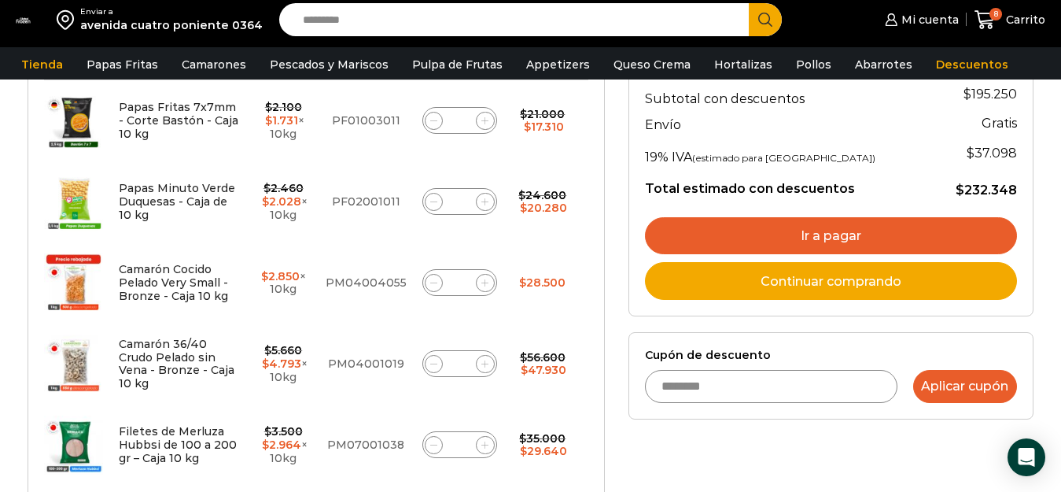
type input "********"
click at [953, 389] on button "Aplicar cupón" at bounding box center [965, 386] width 104 height 33
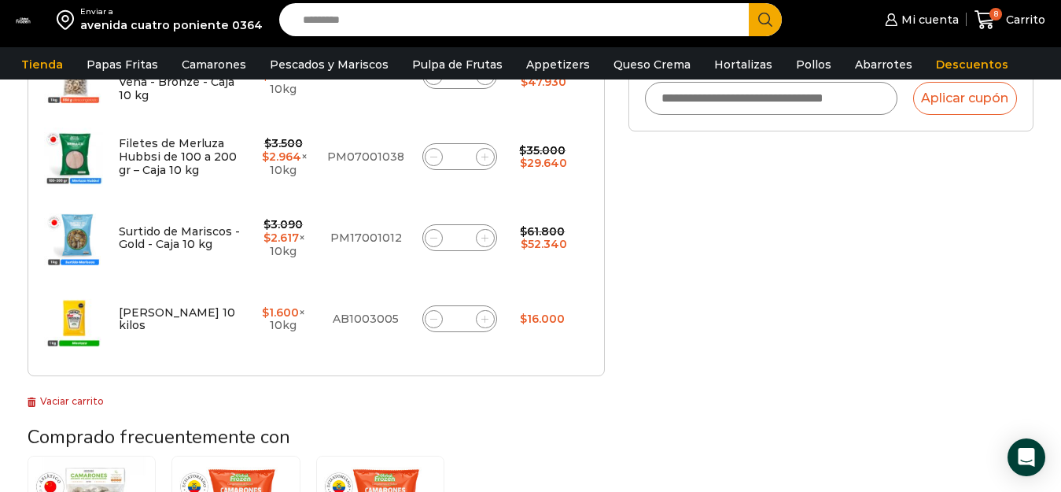
scroll to position [708, 0]
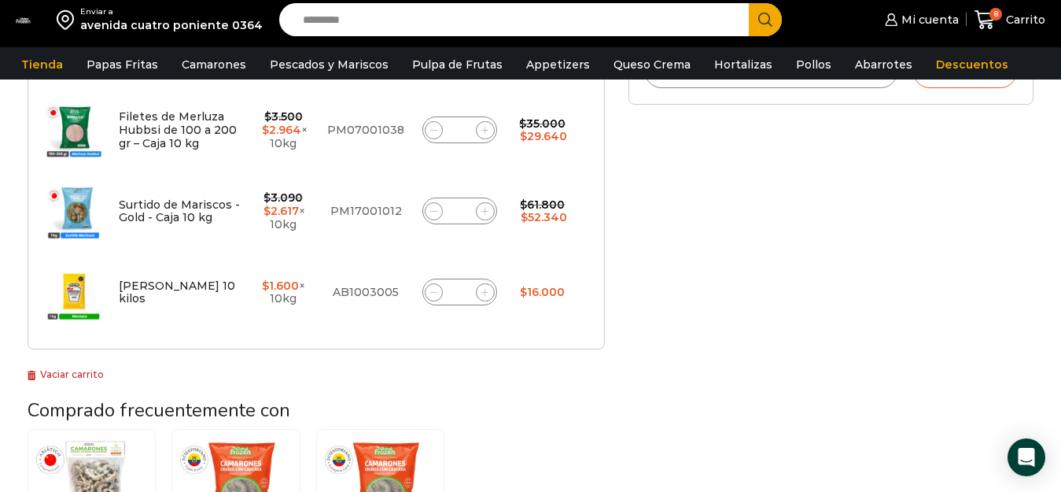
click at [485, 211] on icon at bounding box center [484, 211] width 7 height 7
type input "*"
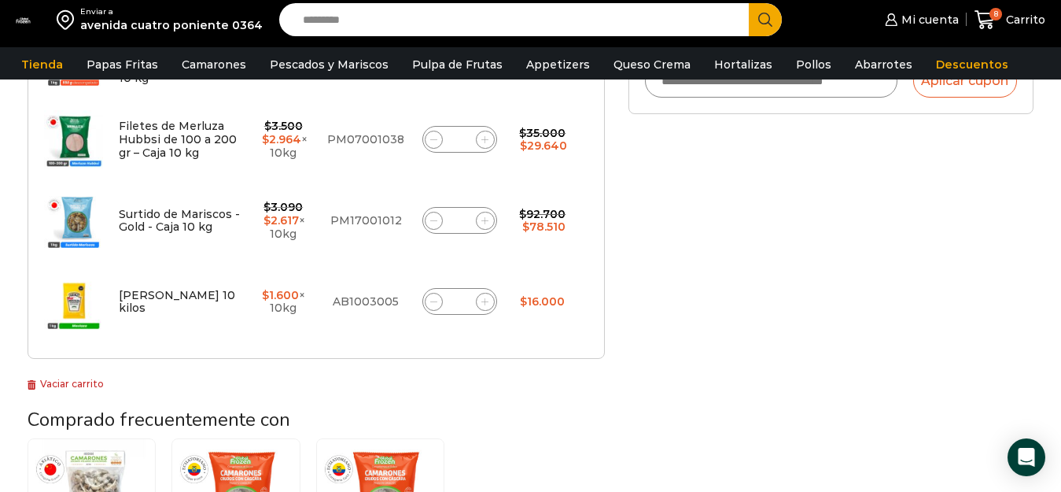
scroll to position [701, 0]
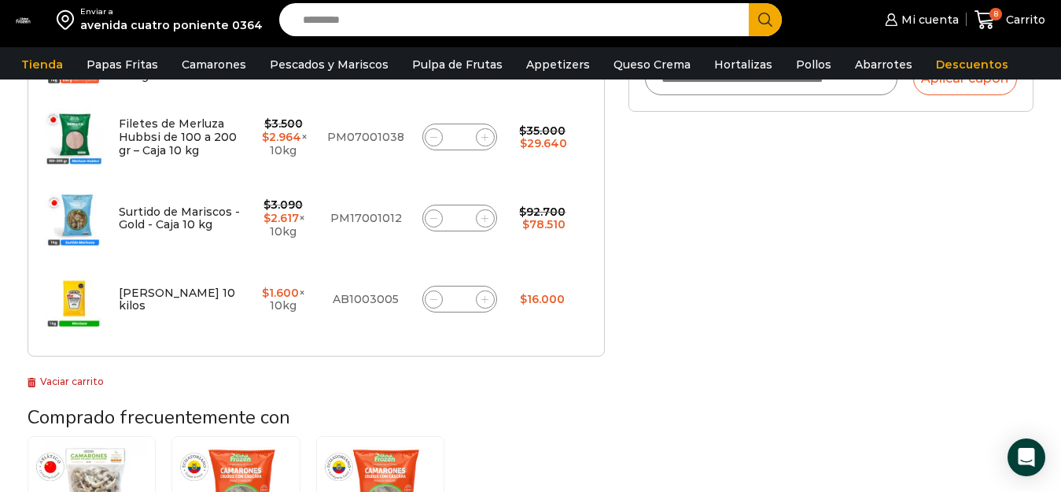
click at [459, 218] on input "*" at bounding box center [459, 218] width 22 height 22
type input "*"
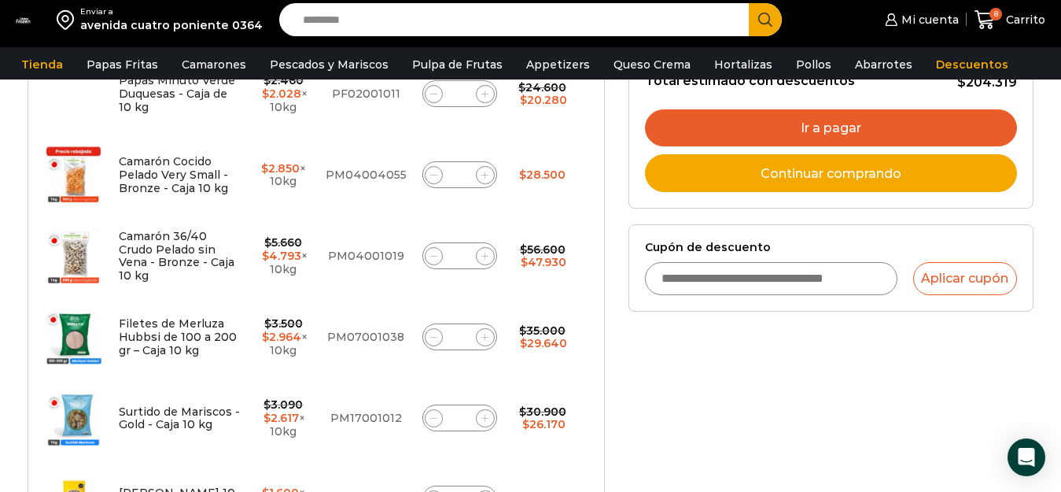
scroll to position [544, 0]
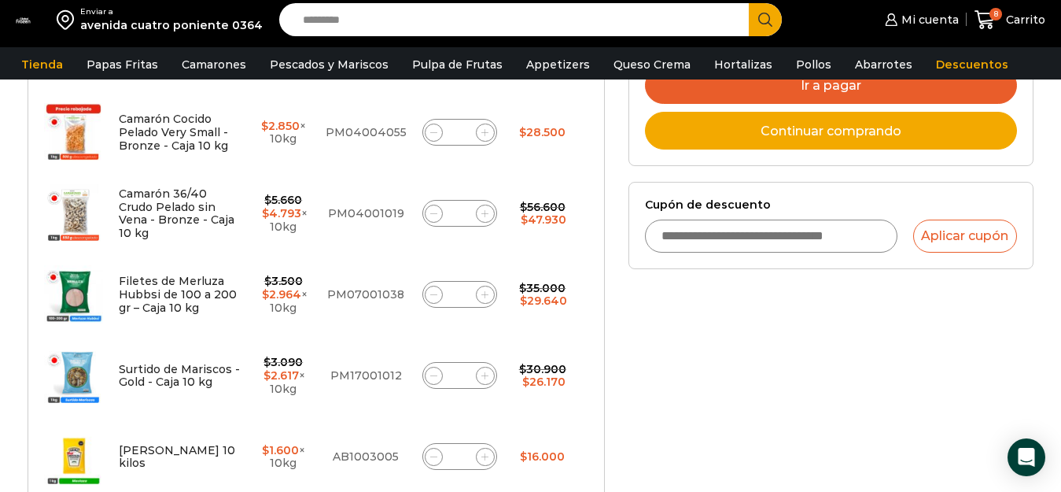
click at [487, 377] on icon at bounding box center [484, 375] width 7 height 7
type input "*"
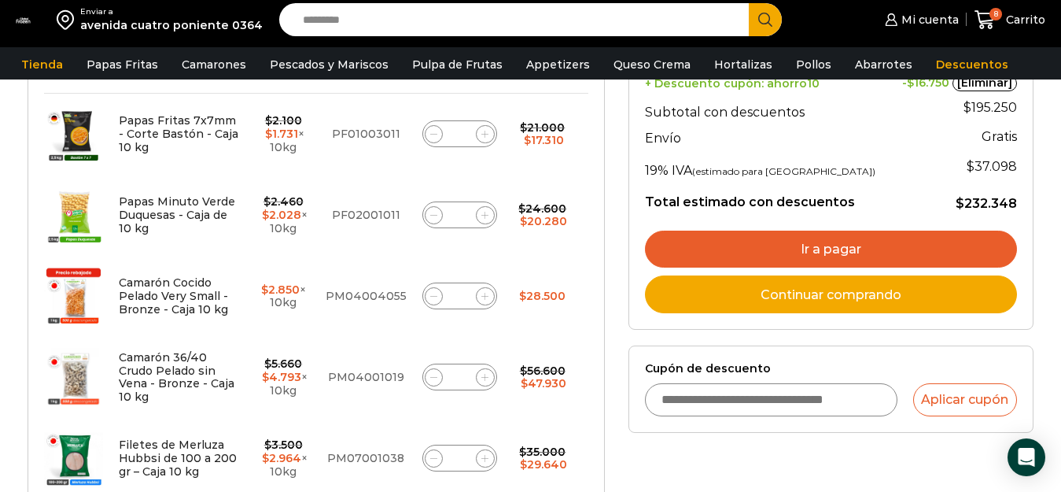
scroll to position [386, 0]
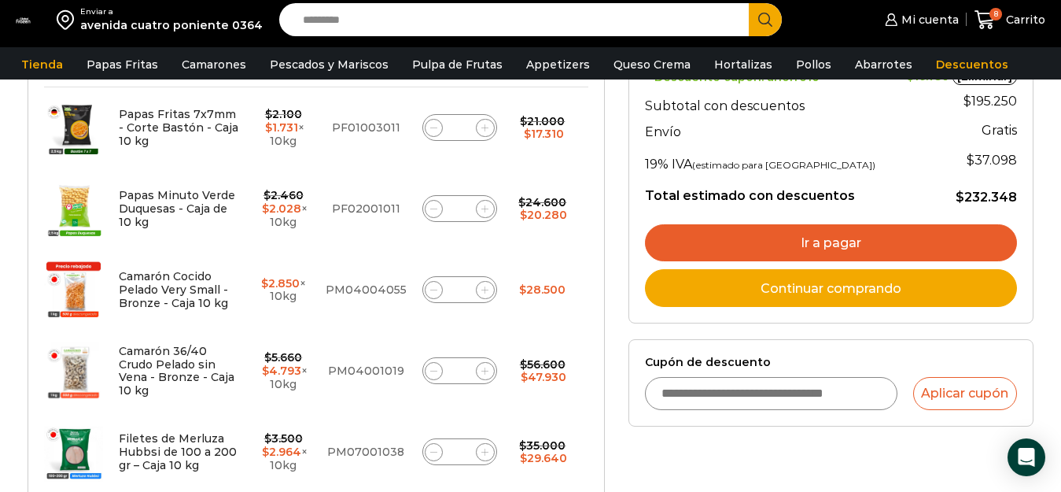
click at [840, 242] on link "Ir a pagar" at bounding box center [831, 243] width 372 height 38
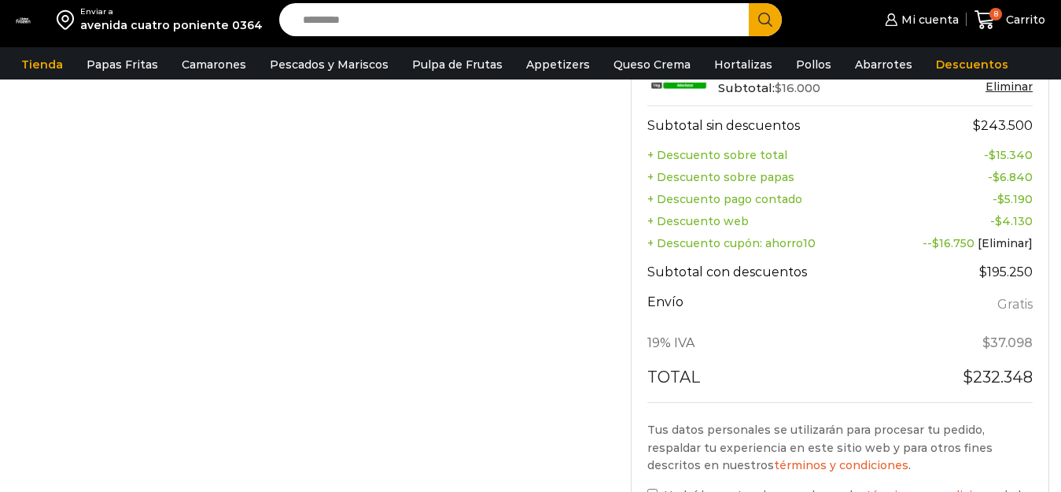
scroll to position [944, 0]
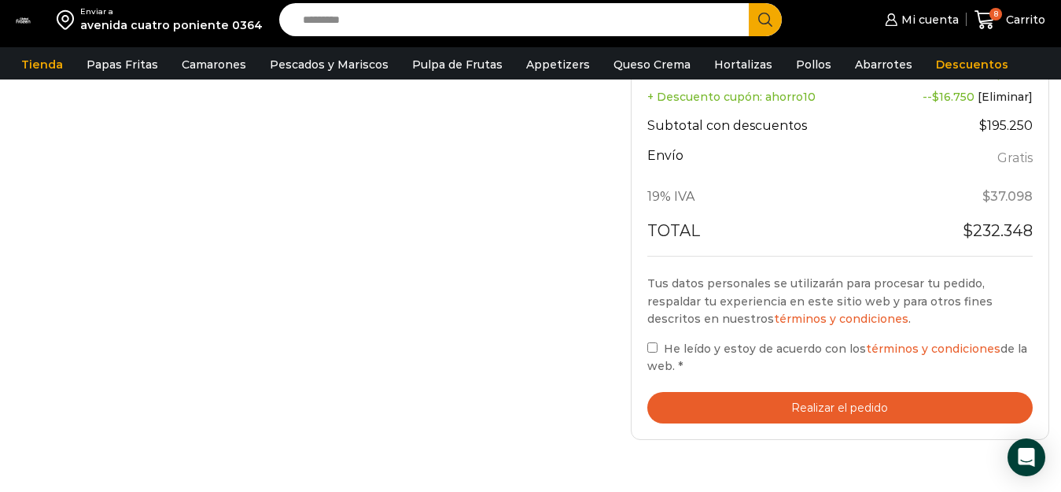
click at [752, 401] on button "Realizar el pedido" at bounding box center [839, 408] width 385 height 32
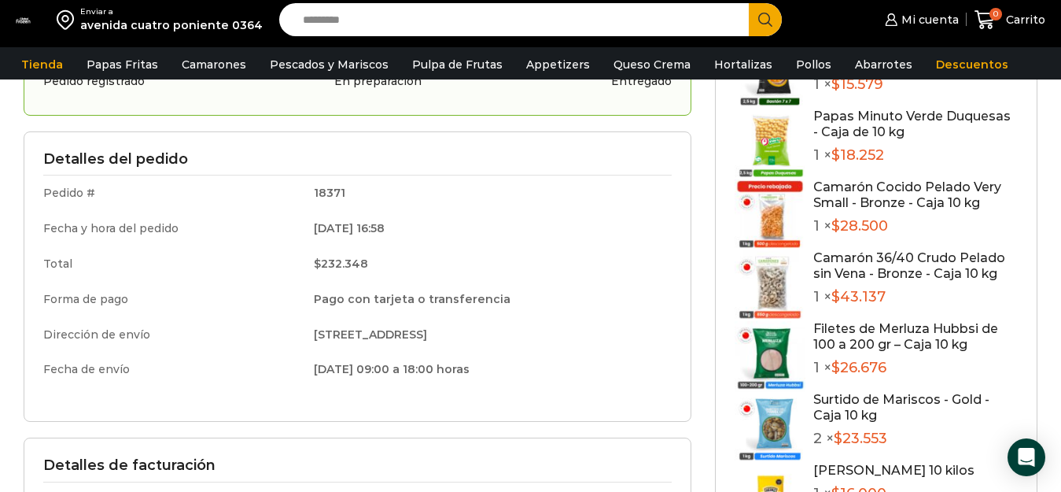
scroll to position [236, 0]
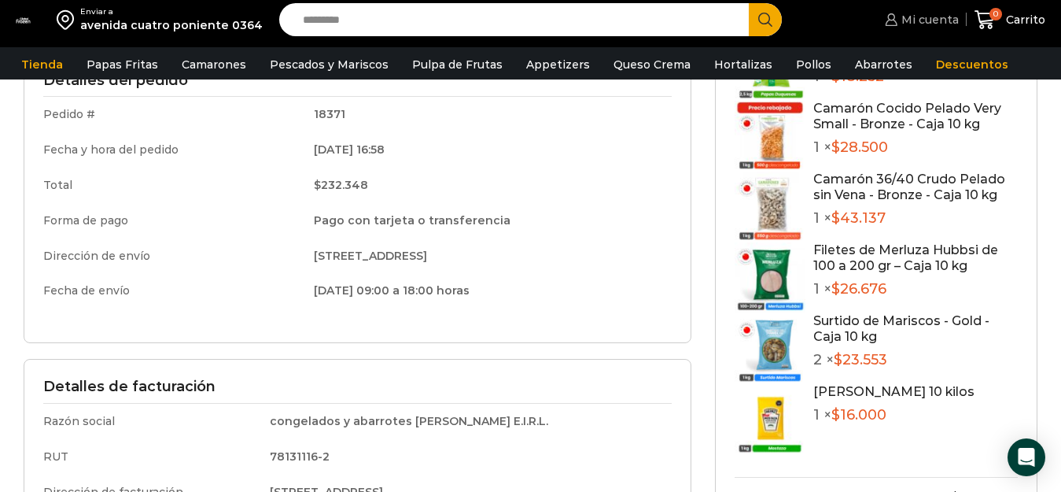
click at [931, 17] on span "Mi cuenta" at bounding box center [928, 20] width 61 height 16
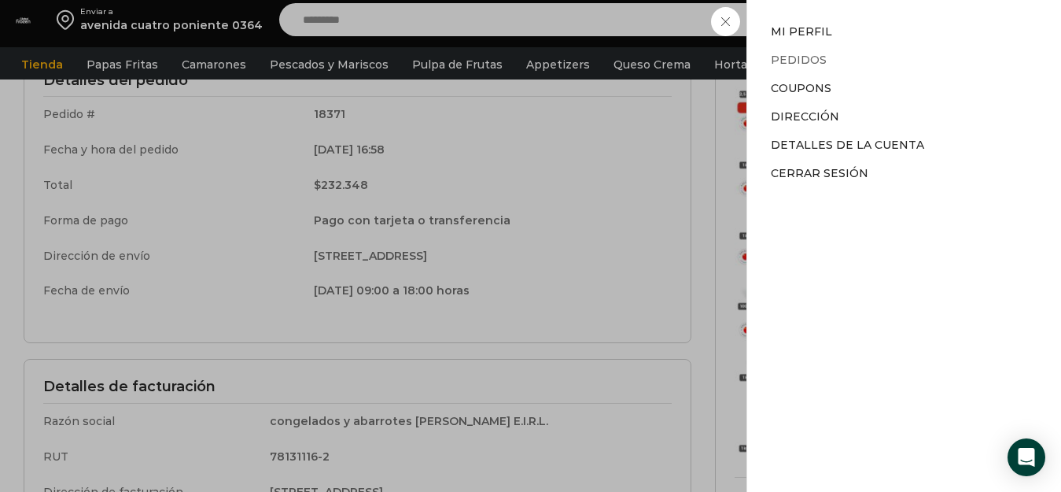
click at [813, 59] on link "Pedidos" at bounding box center [799, 60] width 56 height 14
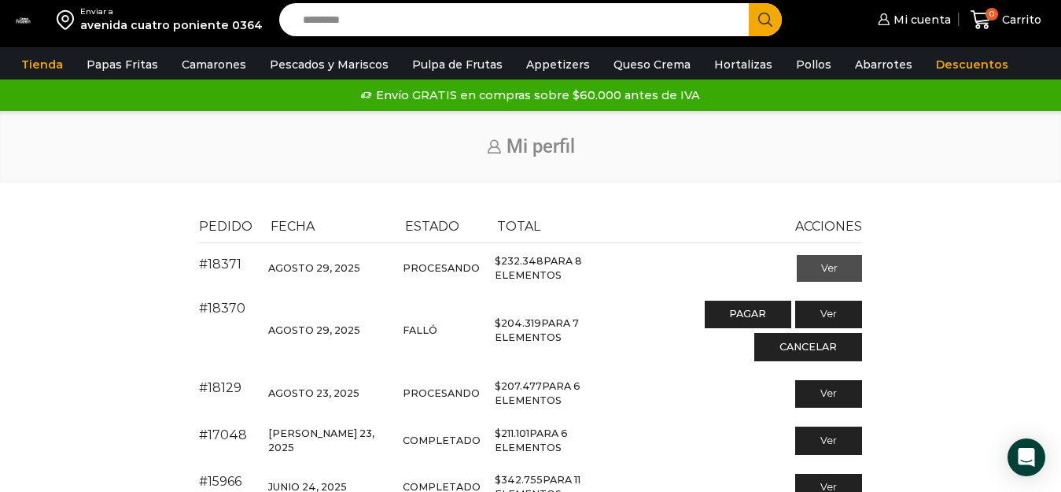
click at [827, 271] on link "Ver" at bounding box center [829, 268] width 65 height 27
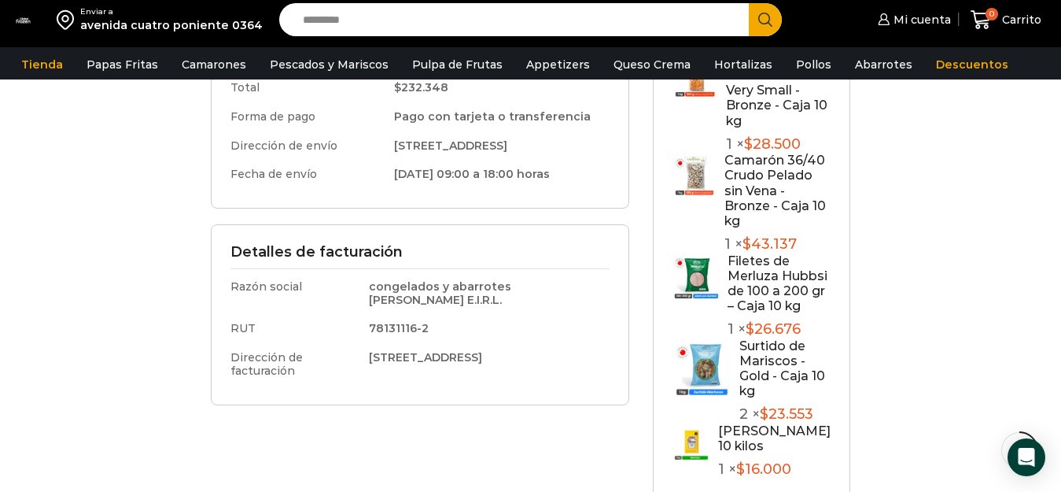
scroll to position [157, 0]
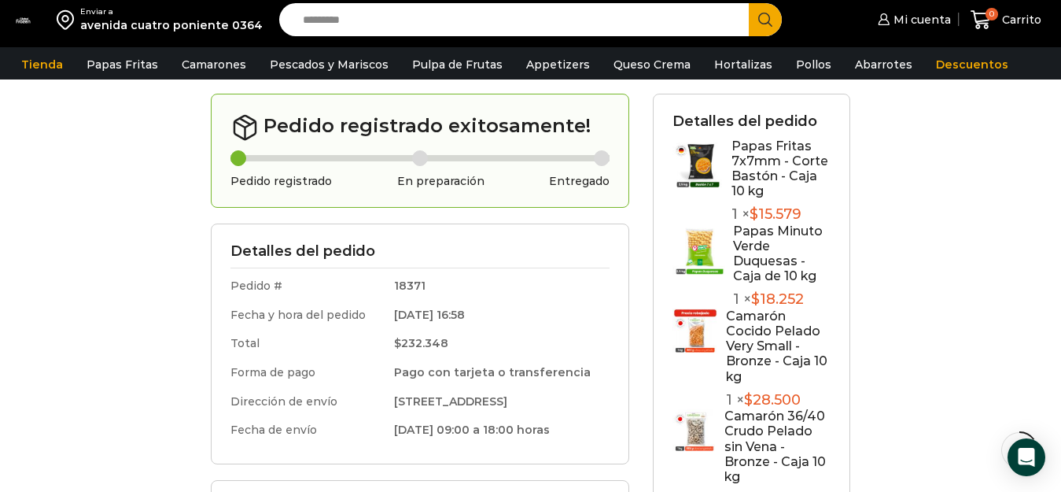
click at [781, 150] on link "Papas Fritas 7x7mm - Corte Bastón - Caja 10 kg" at bounding box center [780, 168] width 97 height 61
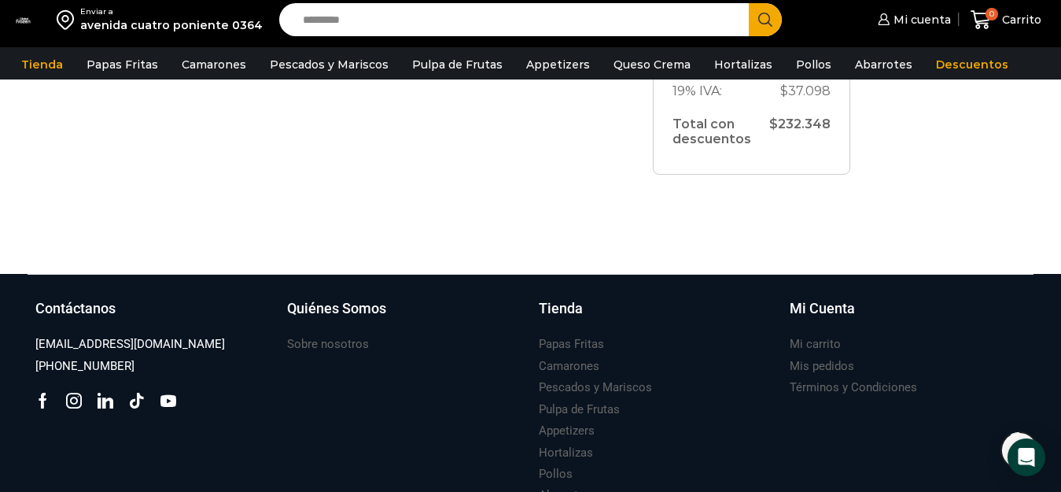
scroll to position [857, 0]
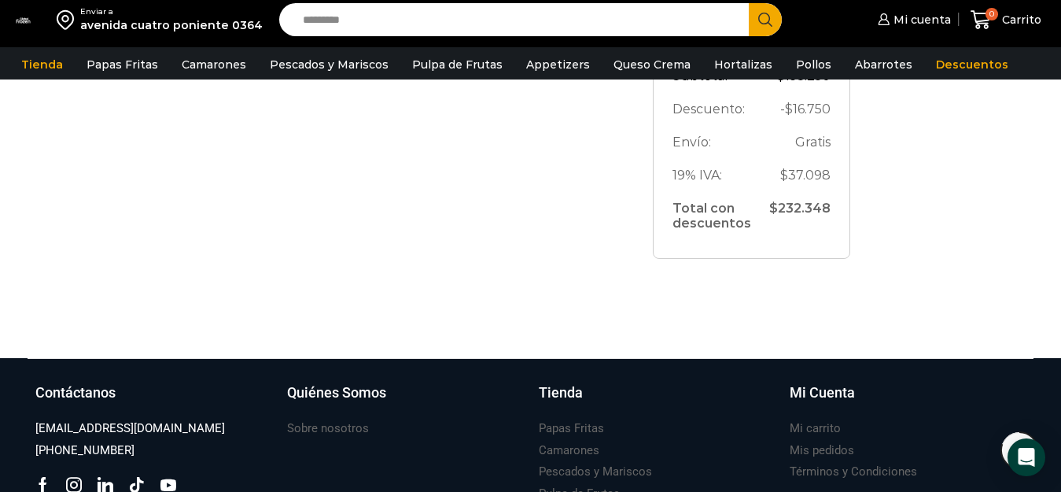
drag, startPoint x: 1006, startPoint y: 307, endPoint x: 538, endPoint y: 201, distance: 479.8
